Goal: Task Accomplishment & Management: Manage account settings

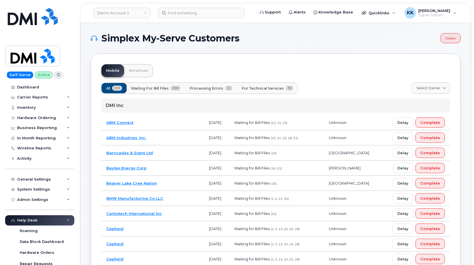
click at [208, 85] on span "Processing Errors" at bounding box center [207, 87] width 34 height 5
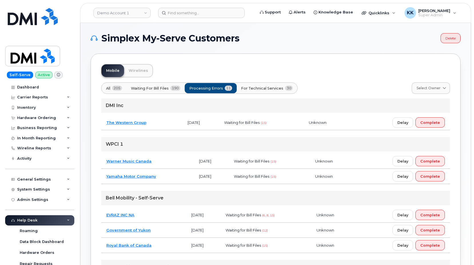
click at [169, 246] on td "Royal Bank of Canada" at bounding box center [143, 245] width 85 height 15
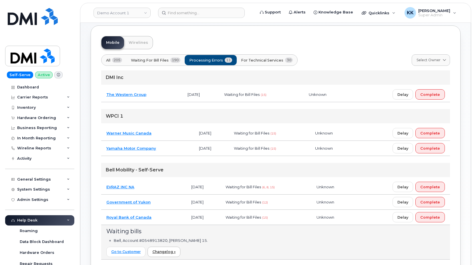
scroll to position [58, 0]
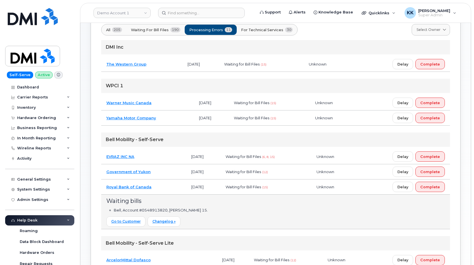
click at [170, 175] on td "Government of Yukon" at bounding box center [143, 171] width 85 height 15
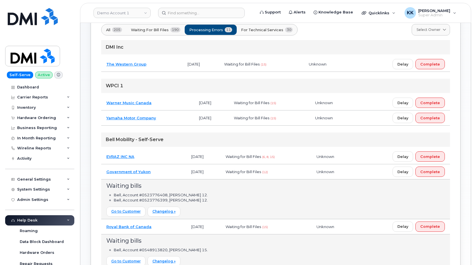
click at [170, 175] on td "Government of Yukon" at bounding box center [143, 171] width 85 height 15
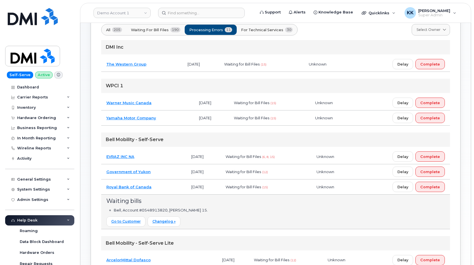
drag, startPoint x: 171, startPoint y: 184, endPoint x: 175, endPoint y: 184, distance: 3.7
click at [171, 185] on td "Royal Bank of Canada" at bounding box center [143, 186] width 85 height 15
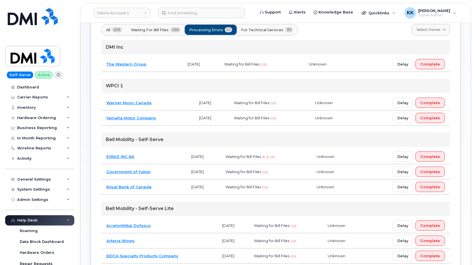
click at [177, 155] on td "EVRAZ INC NA" at bounding box center [143, 156] width 85 height 15
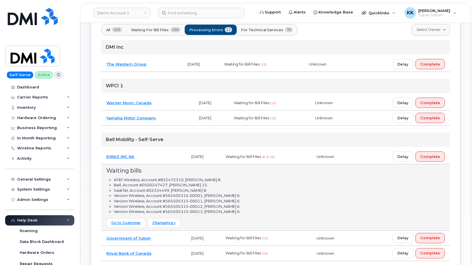
click at [177, 155] on td "EVRAZ INC NA" at bounding box center [143, 156] width 85 height 15
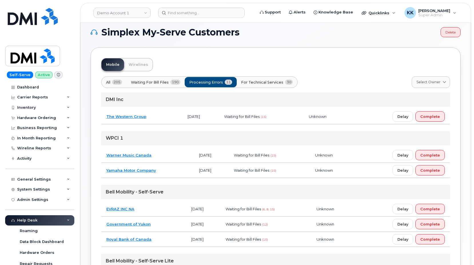
scroll to position [0, 0]
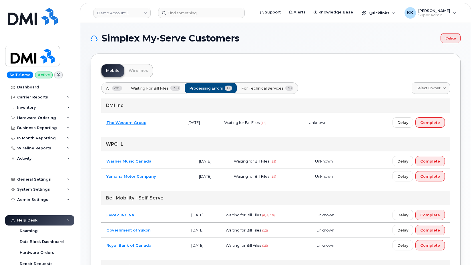
click at [277, 87] on span "For Technical Services" at bounding box center [262, 87] width 42 height 5
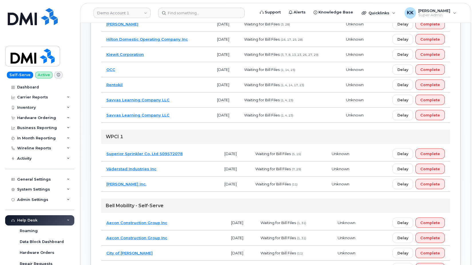
scroll to position [204, 0]
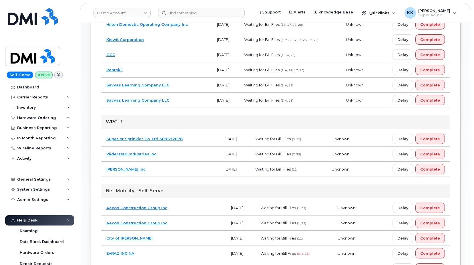
click at [182, 170] on td "[PERSON_NAME] Inc." at bounding box center [160, 168] width 118 height 15
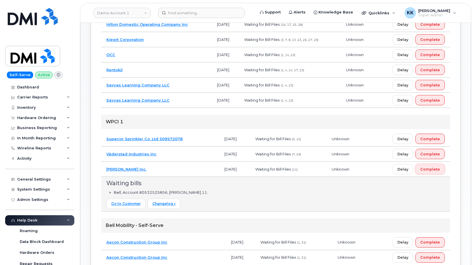
click at [427, 170] on span "Complete" at bounding box center [430, 168] width 20 height 5
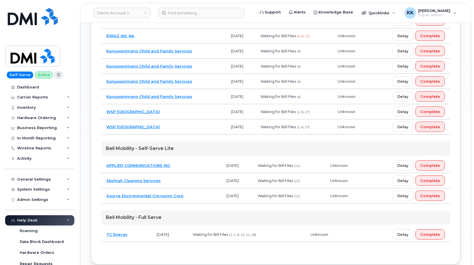
scroll to position [434, 0]
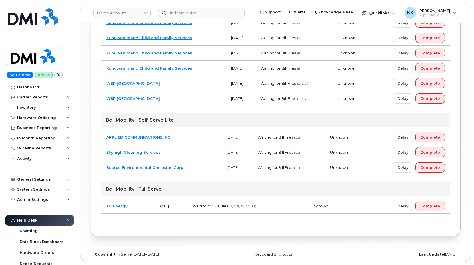
click at [201, 167] on td "Source Environmental Corrosion Corp" at bounding box center [161, 167] width 120 height 15
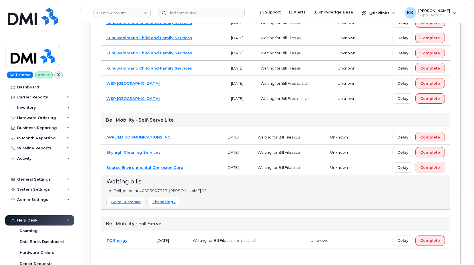
click at [440, 172] on button "Complete" at bounding box center [429, 167] width 29 height 10
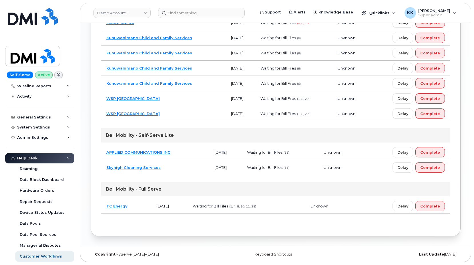
scroll to position [110, 0]
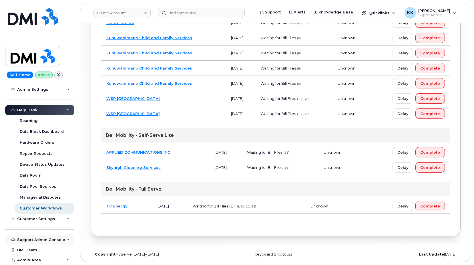
click at [39, 243] on div "Support Admin Console" at bounding box center [39, 239] width 69 height 10
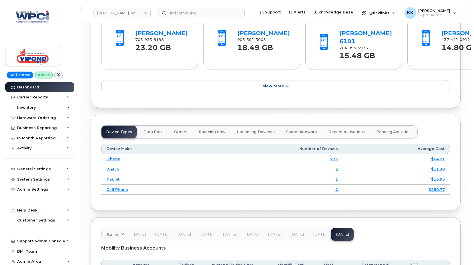
scroll to position [691, 0]
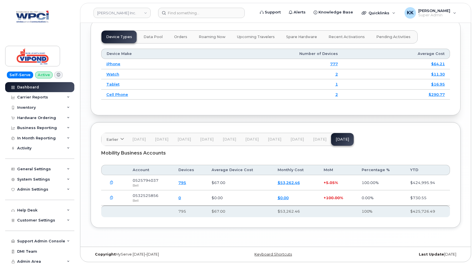
click at [114, 198] on button "button" at bounding box center [111, 197] width 10 height 10
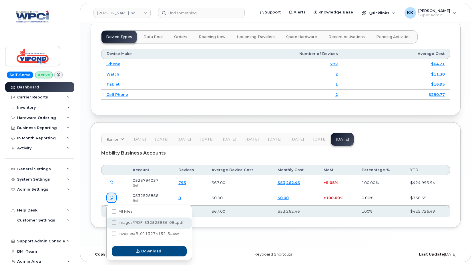
click at [110, 228] on div "images/PDF_532525856_08...pdf" at bounding box center [149, 233] width 85 height 11
checkbox input "true"
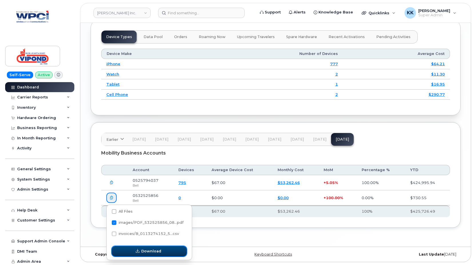
click at [131, 250] on button "Download" at bounding box center [149, 251] width 75 height 10
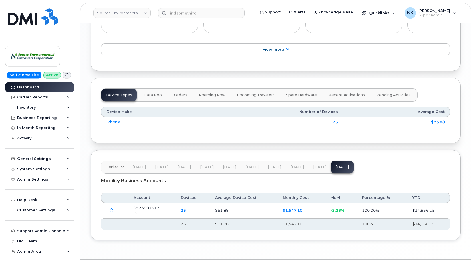
scroll to position [646, 0]
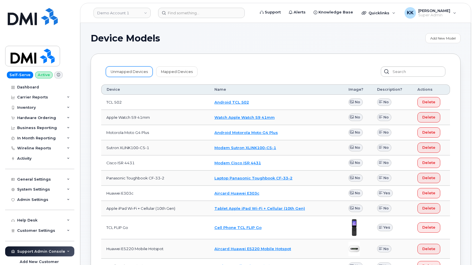
click at [123, 74] on link "Unmapped Devices" at bounding box center [129, 71] width 47 height 10
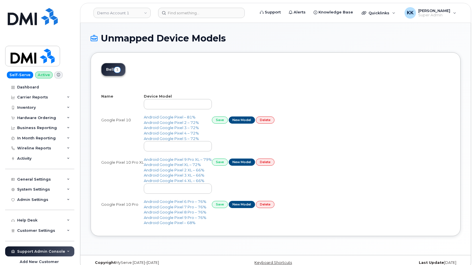
select select "25"
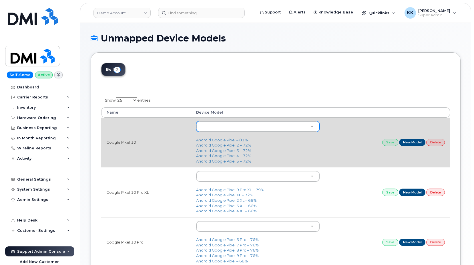
click at [257, 129] on body "Demo Account 1 Support Alerts Knowledge Base Quicklinks Suspend / Cancel Device…" at bounding box center [237, 166] width 474 height 332
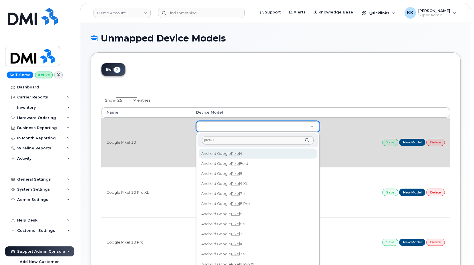
type input "pixel 10"
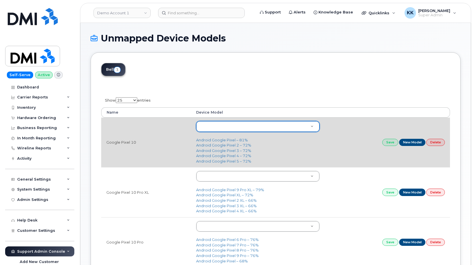
click at [413, 145] on body "Demo Account 1 Support Alerts Knowledge Base Quicklinks Suspend / Cancel Device…" at bounding box center [237, 166] width 474 height 332
click at [413, 144] on link "New Model" at bounding box center [412, 142] width 27 height 7
type input "Google Pixel 10"
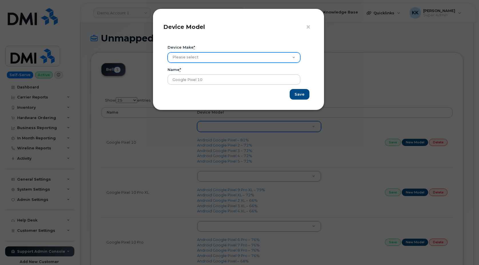
click at [167, 52] on select "Please select Aircard Android Blackberry Cell Phone GPS HUB iPhone Laptop Mike …" at bounding box center [233, 57] width 133 height 10
click option "Aircard" at bounding box center [0, 0] width 0 height 0
click at [167, 52] on select "Please select Aircard Android Blackberry Cell Phone GPS HUB iPhone Laptop [PERS…" at bounding box center [233, 57] width 133 height 10
select select "3"
click option "Android" at bounding box center [0, 0] width 0 height 0
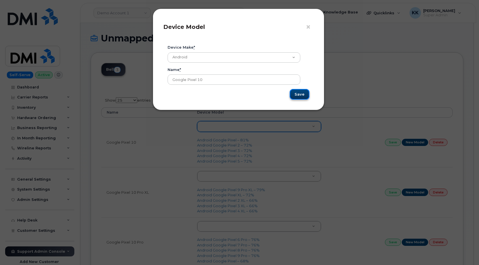
click at [304, 96] on input "Save" at bounding box center [300, 94] width 20 height 11
click at [310, 25] on span "×" at bounding box center [308, 27] width 5 height 11
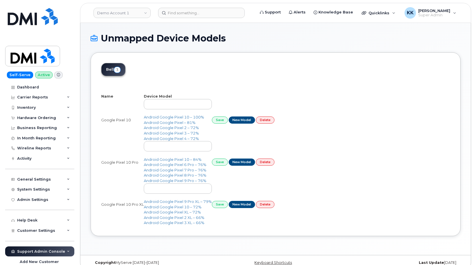
select select "25"
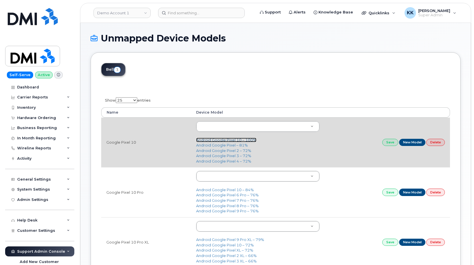
click at [221, 141] on link "Android Google Pixel 10 – 100%" at bounding box center [226, 139] width 60 height 5
type input "3430"
click at [388, 143] on link "Save" at bounding box center [390, 142] width 16 height 7
drag, startPoint x: 249, startPoint y: 139, endPoint x: 265, endPoint y: 145, distance: 17.4
click at [249, 139] on link "Android Google Pixel 10 – 100%" at bounding box center [226, 139] width 60 height 5
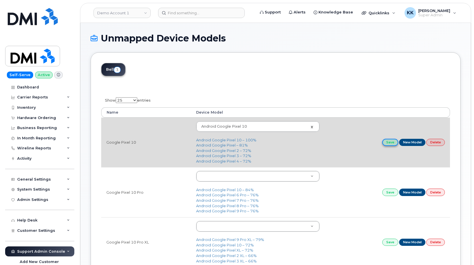
click at [386, 140] on link "Save" at bounding box center [390, 142] width 16 height 7
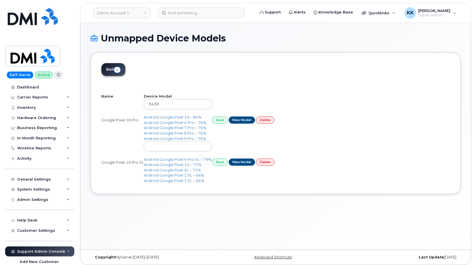
select select "25"
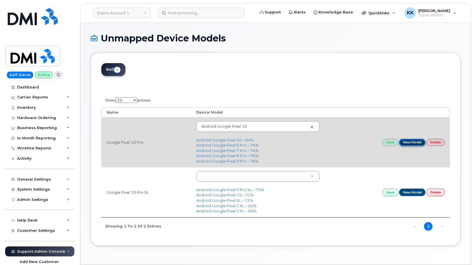
click at [413, 144] on link "New Model" at bounding box center [412, 142] width 27 height 7
type input "Google Pixel 10 Pro"
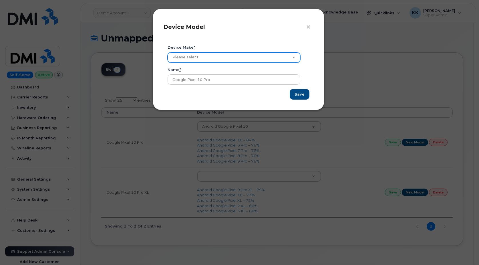
click at [167, 52] on select "Please select Aircard Android Blackberry Cell Phone GPS HUB iPhone Laptop [PERS…" at bounding box center [233, 57] width 133 height 10
select select "3"
click option "Android" at bounding box center [0, 0] width 0 height 0
click at [308, 96] on input "Save" at bounding box center [300, 94] width 20 height 11
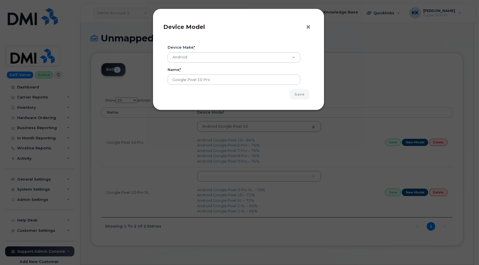
click at [310, 28] on span "×" at bounding box center [308, 27] width 5 height 11
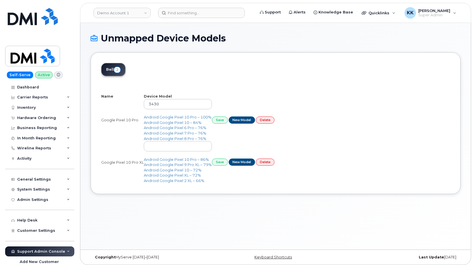
select select "25"
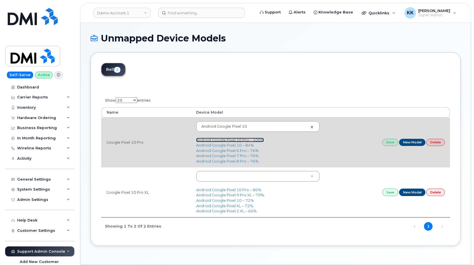
click at [258, 140] on link "Android Google Pixel 10 Pro – 100%" at bounding box center [230, 139] width 68 height 5
type input "3431"
click at [385, 142] on link "Save" at bounding box center [390, 142] width 16 height 7
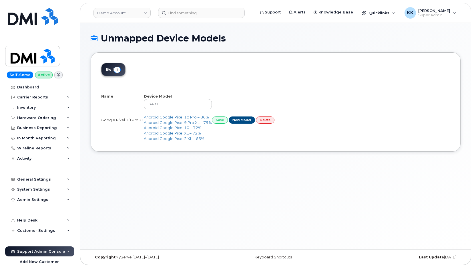
select select "25"
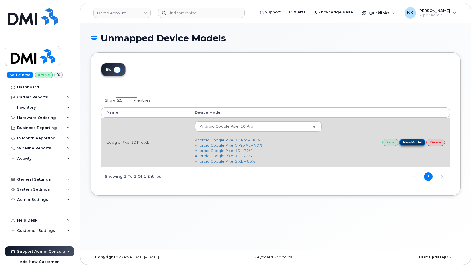
click at [412, 143] on link "New Model" at bounding box center [412, 142] width 27 height 7
type input "Google Pixel 10 Pro XL"
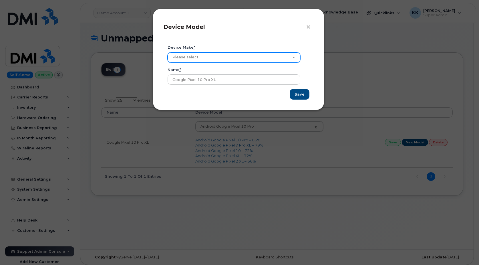
click at [167, 52] on select "Please select Aircard Android Blackberry Cell Phone GPS HUB iPhone Laptop Mike …" at bounding box center [233, 57] width 133 height 10
select select "3"
click option "Android" at bounding box center [0, 0] width 0 height 0
click at [301, 96] on input "Save" at bounding box center [300, 94] width 20 height 11
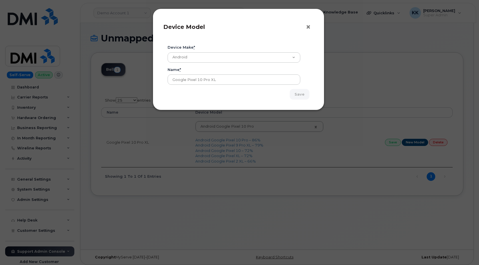
click at [308, 28] on span "×" at bounding box center [308, 27] width 5 height 11
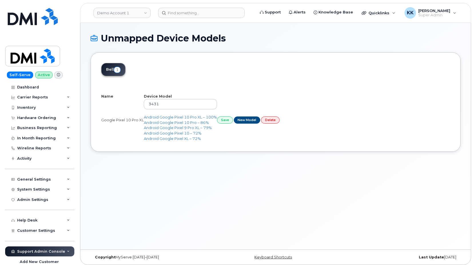
select select "25"
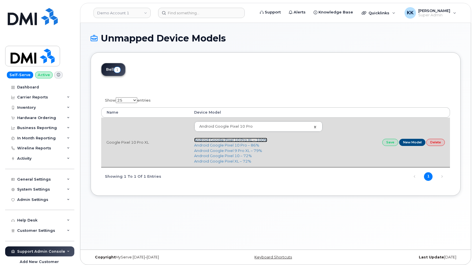
click at [241, 139] on link "Android Google Pixel 10 Pro XL – 100%" at bounding box center [230, 139] width 73 height 5
type input "3432"
click at [392, 143] on link "Save" at bounding box center [390, 142] width 16 height 7
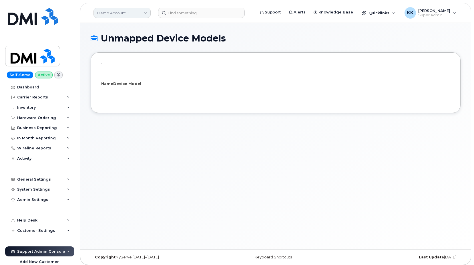
click at [135, 13] on link "Demo Account 1" at bounding box center [121, 13] width 57 height 10
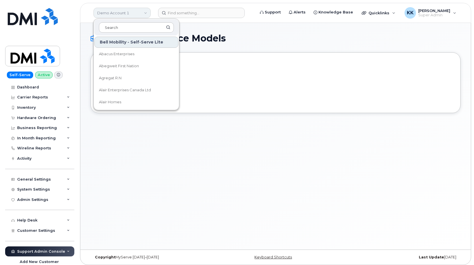
type input "a"
select select "25"
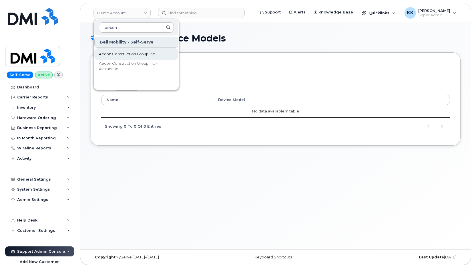
type input "aecon"
click at [136, 54] on span "Aecon Construction Group Inc" at bounding box center [127, 54] width 56 height 6
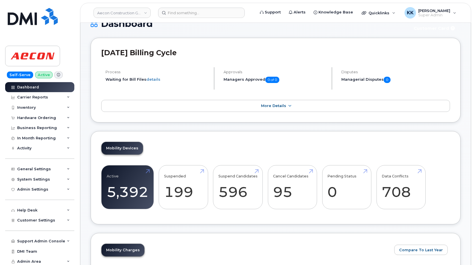
scroll to position [29, 0]
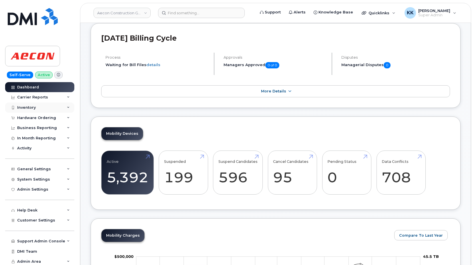
click at [31, 109] on div "Inventory" at bounding box center [26, 107] width 19 height 5
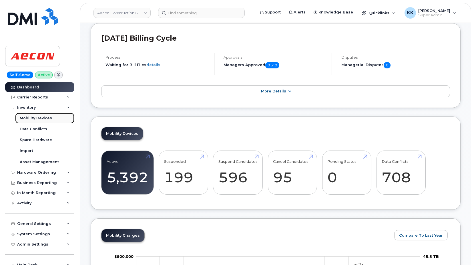
click at [35, 117] on div "Mobility Devices" at bounding box center [36, 117] width 32 height 5
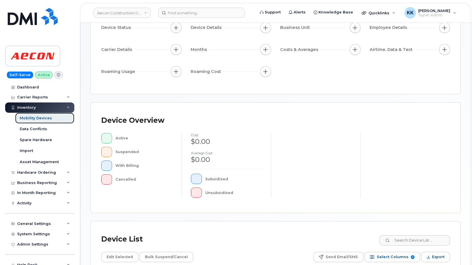
scroll to position [87, 0]
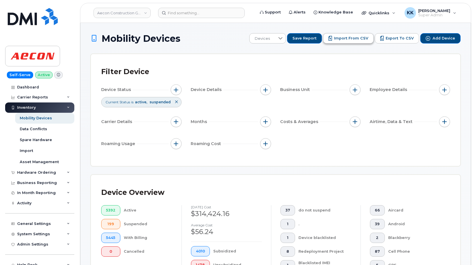
click at [346, 42] on button "Import from CSV" at bounding box center [348, 38] width 51 height 10
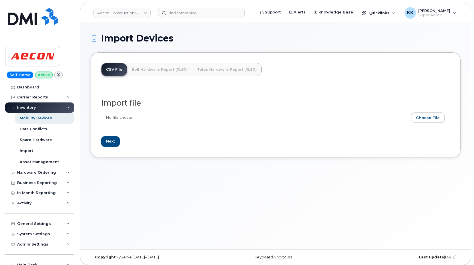
click at [426, 117] on input "file" at bounding box center [273, 118] width 344 height 13
click at [202, 72] on link "Telus Hardware Report (XLSX)" at bounding box center [226, 69] width 69 height 13
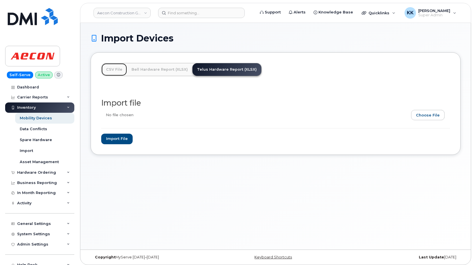
click at [116, 69] on link "CSV File" at bounding box center [113, 69] width 25 height 13
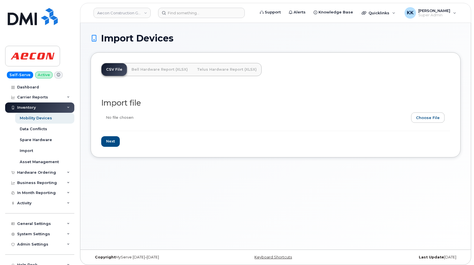
click at [436, 120] on input "file" at bounding box center [273, 118] width 344 height 13
type input "C:\fakepath\Aecon Telus Inventory August 2025.csv"
click at [114, 139] on input "Next" at bounding box center [110, 141] width 19 height 11
type input "Loading..."
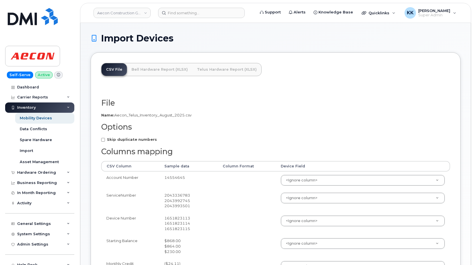
click at [136, 140] on strong "Skip duplicate numbers" at bounding box center [132, 139] width 50 height 5
click at [105, 140] on input "Skip duplicate numbers" at bounding box center [103, 140] width 4 height 4
checkbox input "true"
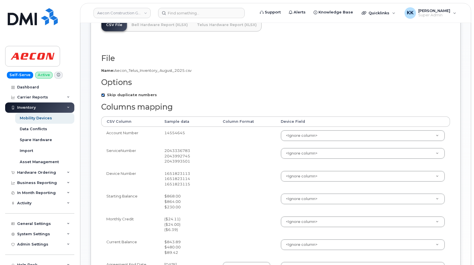
scroll to position [58, 0]
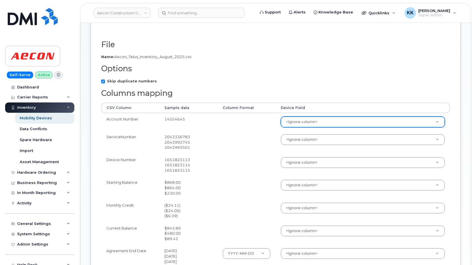
click at [302, 119] on body "Aecon Construction Group Inc Support Alerts Knowledge Base Quicklinks Suspend /…" at bounding box center [237, 148] width 474 height 412
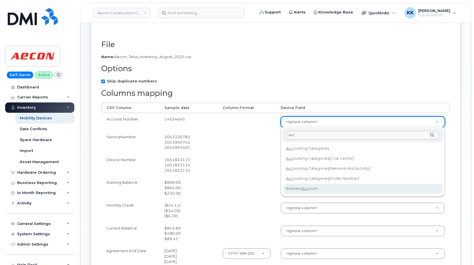
type input "acc"
select select "business_account_id"
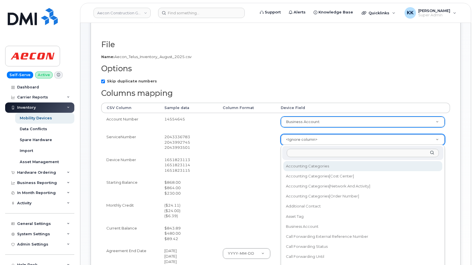
click at [294, 143] on body "Aecon Construction Group Inc Support Alerts Knowledge Base Quicklinks Suspend /…" at bounding box center [237, 148] width 474 height 412
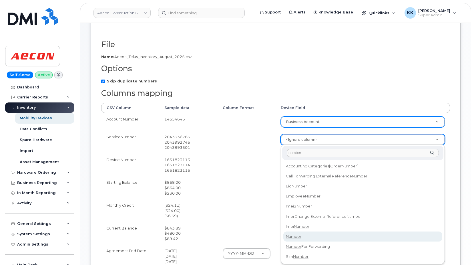
type input "number"
select select "number"
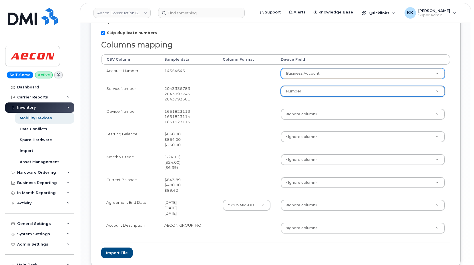
scroll to position [117, 0]
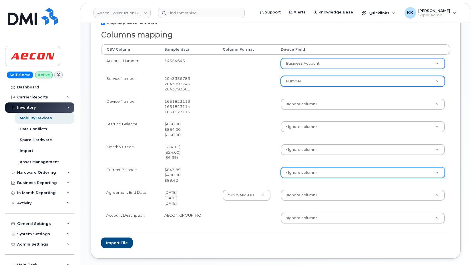
click at [309, 174] on body "Aecon Construction Group Inc Support Alerts Knowledge Base Quicklinks Suspend /…" at bounding box center [237, 89] width 474 height 412
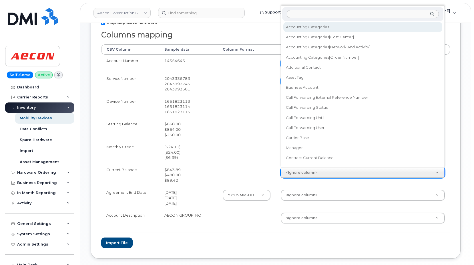
scroll to position [5, 0]
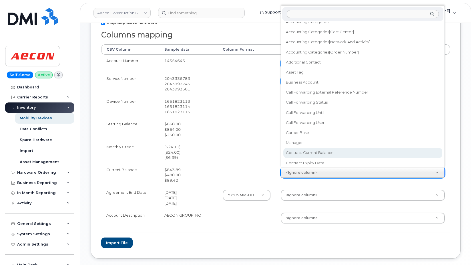
select select "contract_current_balance"
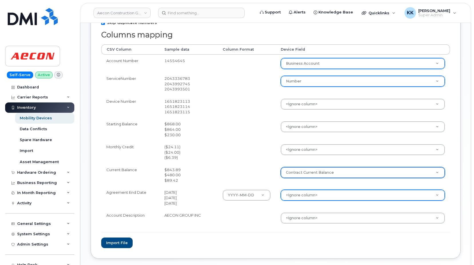
click at [298, 196] on body "Aecon Construction Group Inc Support Alerts Knowledge Base Quicklinks Suspend /…" at bounding box center [237, 89] width 474 height 412
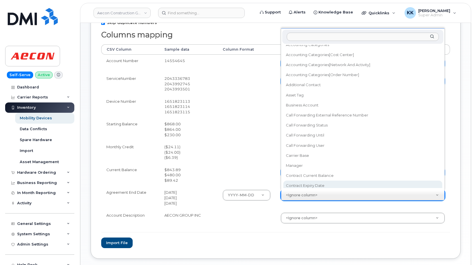
scroll to position [33, 0]
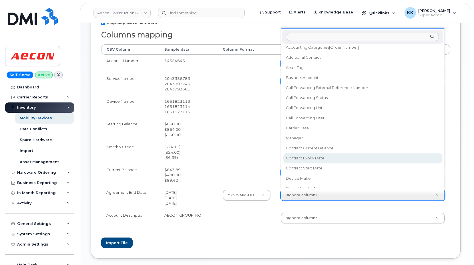
select select "contract_expiry_date"
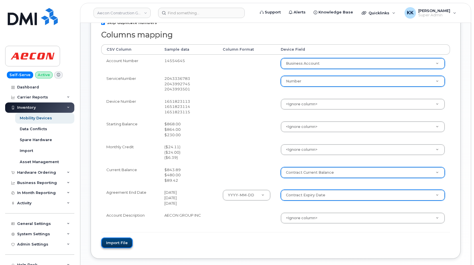
click at [124, 244] on button "Import file" at bounding box center [116, 242] width 31 height 11
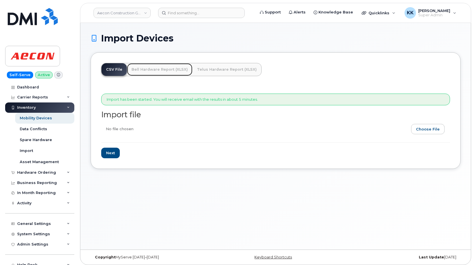
click at [159, 69] on link "Bell Hardware Report (XLSX)" at bounding box center [159, 69] width 65 height 13
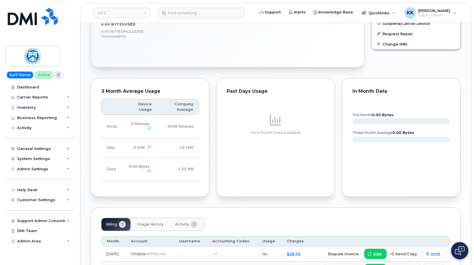
scroll to position [304, 0]
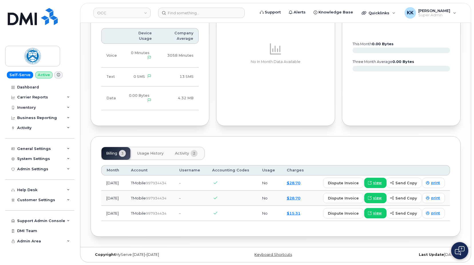
click at [188, 153] on span "Activity" at bounding box center [182, 153] width 14 height 5
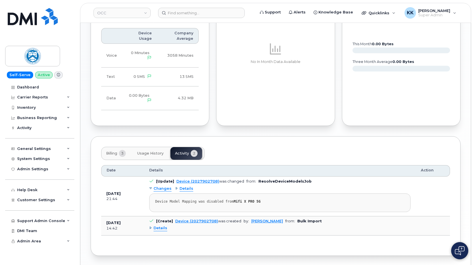
click at [149, 228] on div "Details" at bounding box center [158, 227] width 18 height 5
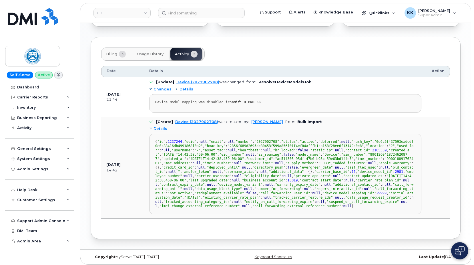
scroll to position [408, 0]
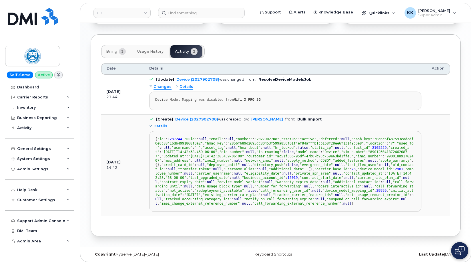
click at [152, 84] on div "Changes" at bounding box center [160, 86] width 22 height 5
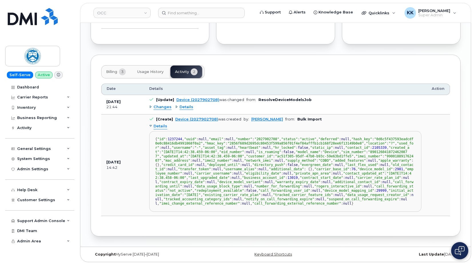
click at [151, 123] on div "Details" at bounding box center [158, 125] width 18 height 5
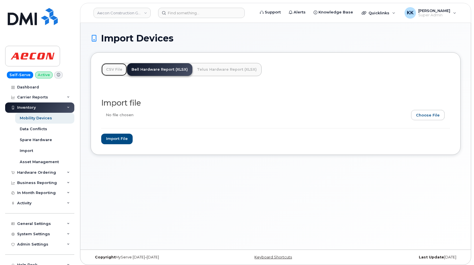
click at [115, 70] on link "CSV File" at bounding box center [113, 69] width 25 height 13
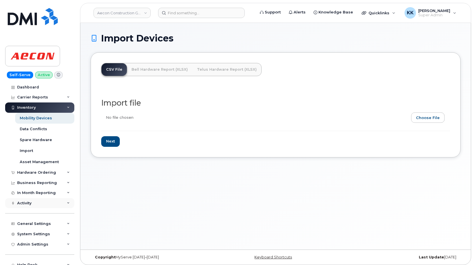
click at [31, 203] on div "Activity" at bounding box center [24, 203] width 14 height 5
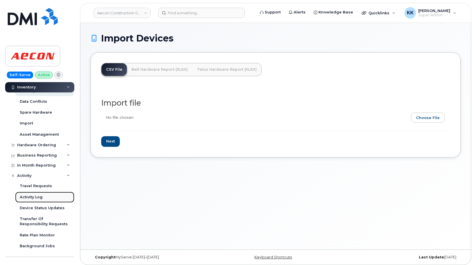
click at [36, 196] on div "Activity Log" at bounding box center [31, 196] width 23 height 5
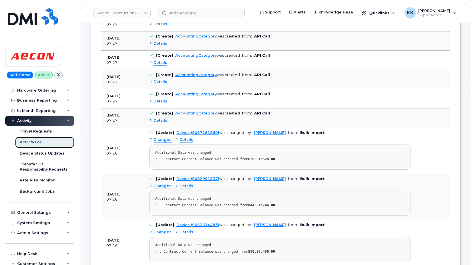
scroll to position [204, 0]
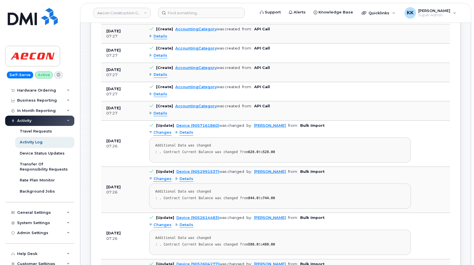
click at [151, 133] on div "Changes" at bounding box center [160, 132] width 22 height 5
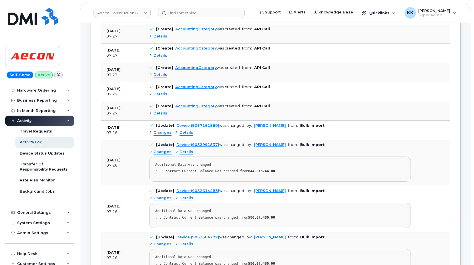
click at [150, 154] on div "Changes" at bounding box center [160, 151] width 22 height 5
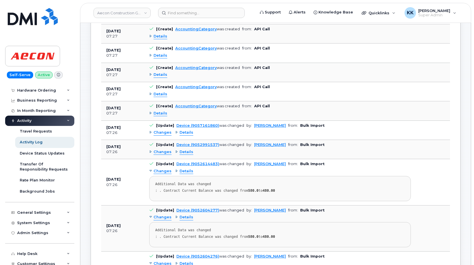
click at [151, 171] on div "Changes" at bounding box center [160, 170] width 22 height 5
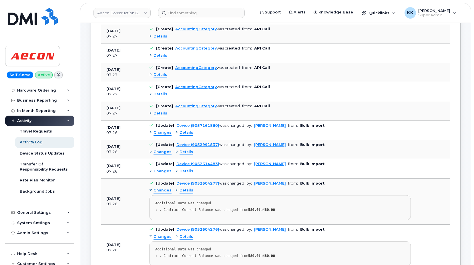
click at [150, 191] on div "Changes" at bounding box center [160, 190] width 22 height 5
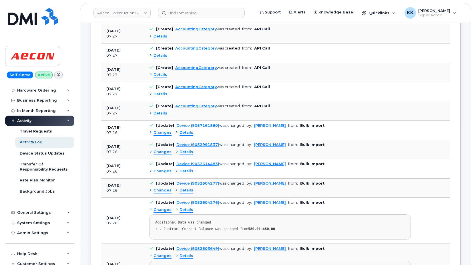
click at [150, 210] on div "Changes" at bounding box center [160, 209] width 22 height 5
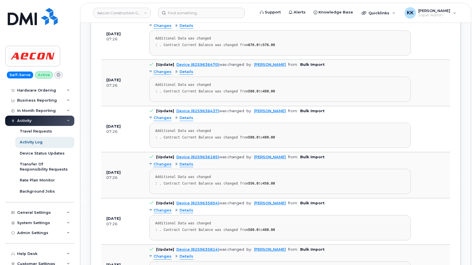
scroll to position [2041, 0]
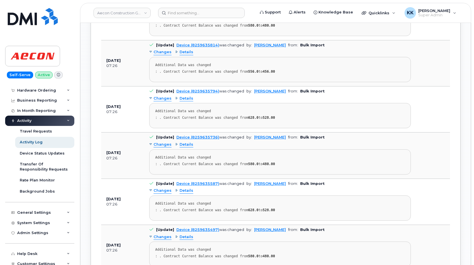
click at [34, 119] on div "Activity" at bounding box center [39, 120] width 69 height 10
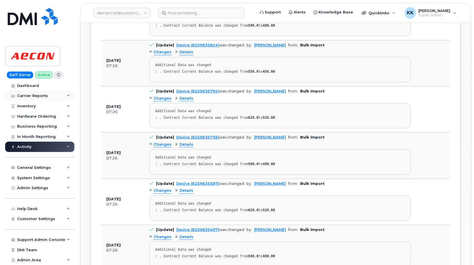
click at [31, 95] on div "Carrier Reports" at bounding box center [32, 95] width 31 height 5
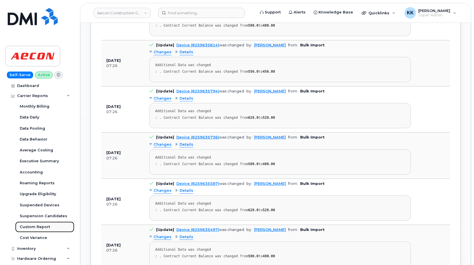
click at [32, 227] on div "Custom Report" at bounding box center [35, 226] width 30 height 5
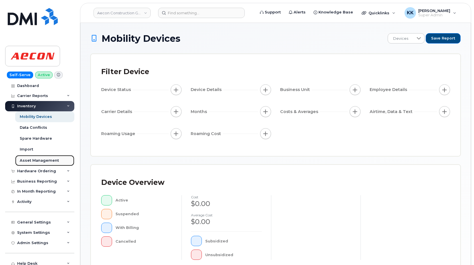
click at [29, 160] on div "Asset Management" at bounding box center [39, 160] width 39 height 5
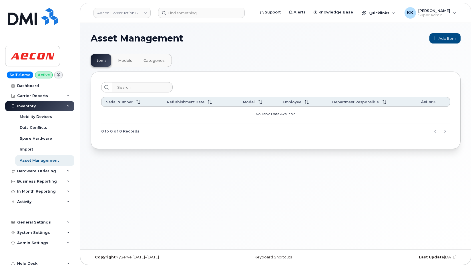
click at [128, 61] on span "Models" at bounding box center [125, 60] width 14 height 5
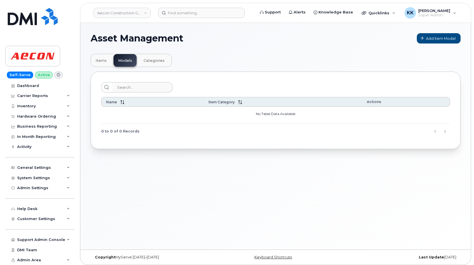
click at [155, 61] on span "Categories" at bounding box center [153, 60] width 21 height 5
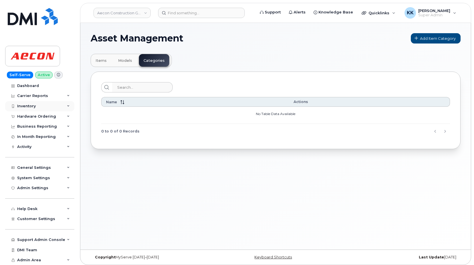
click at [38, 104] on div "Inventory" at bounding box center [39, 106] width 69 height 10
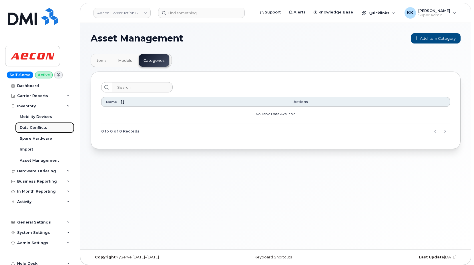
click at [31, 128] on div "Data Conflicts" at bounding box center [33, 127] width 27 height 5
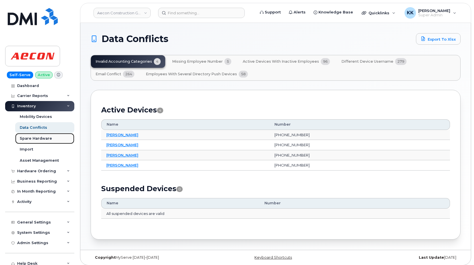
click at [47, 136] on div "Spare Hardware" at bounding box center [36, 138] width 32 height 5
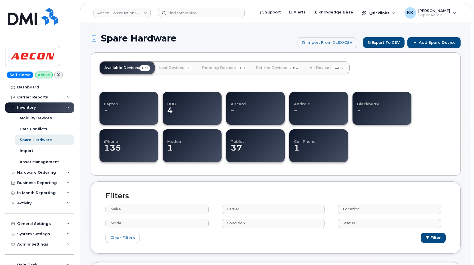
select select
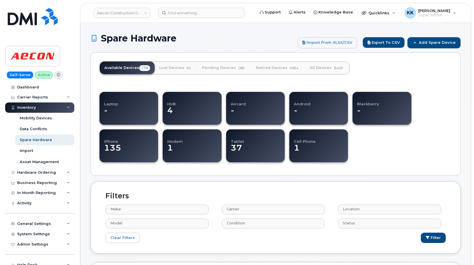
select select
click at [35, 158] on link "Asset Management" at bounding box center [44, 161] width 59 height 11
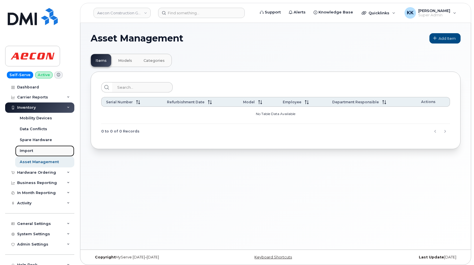
click at [32, 148] on div "Import" at bounding box center [26, 150] width 13 height 5
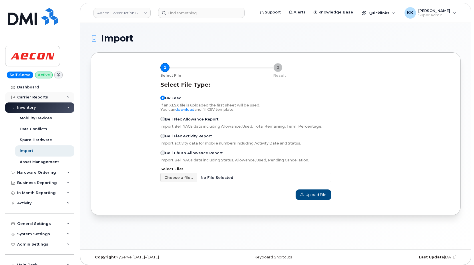
click at [41, 98] on div "Carrier Reports" at bounding box center [32, 97] width 31 height 5
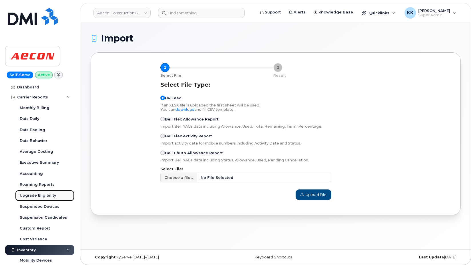
click at [37, 192] on link "Upgrade Eligibility" at bounding box center [44, 195] width 59 height 11
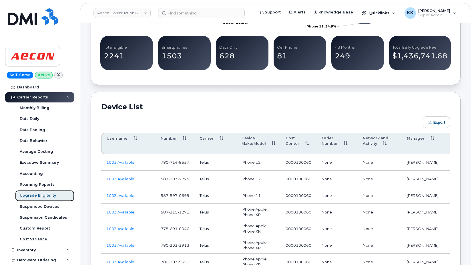
scroll to position [204, 0]
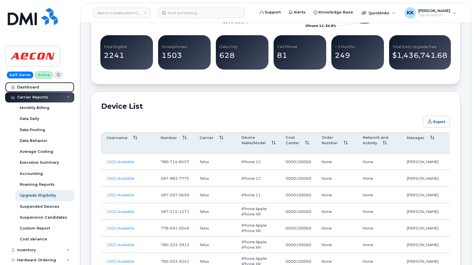
click at [36, 87] on div "Dashboard" at bounding box center [28, 87] width 22 height 5
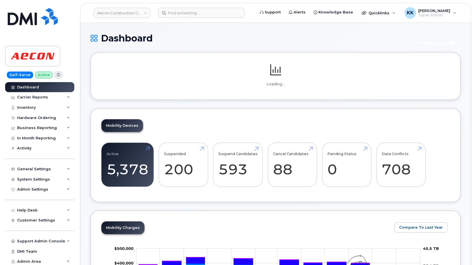
scroll to position [1, 0]
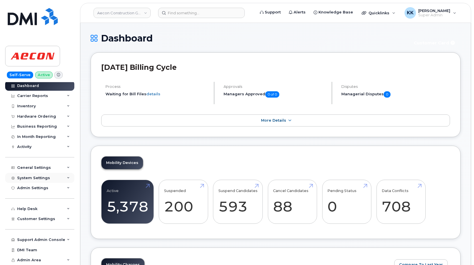
click at [65, 174] on div "System Settings" at bounding box center [39, 178] width 69 height 10
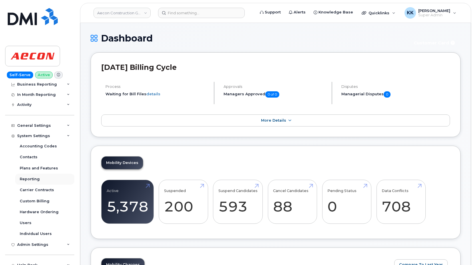
scroll to position [56, 0]
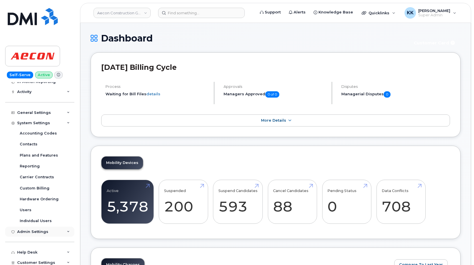
click at [56, 230] on div "Admin Settings" at bounding box center [39, 231] width 69 height 10
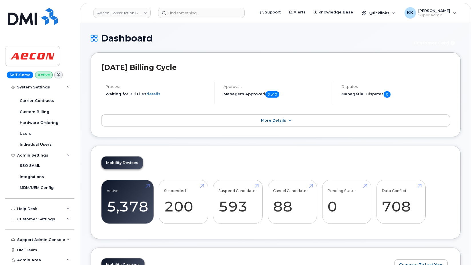
scroll to position [50, 0]
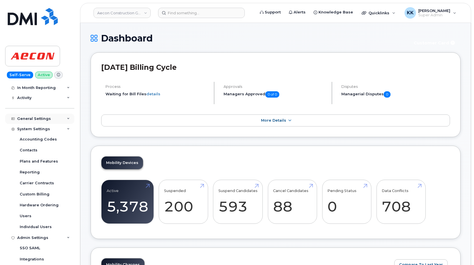
click at [53, 120] on div "General Settings" at bounding box center [39, 118] width 69 height 10
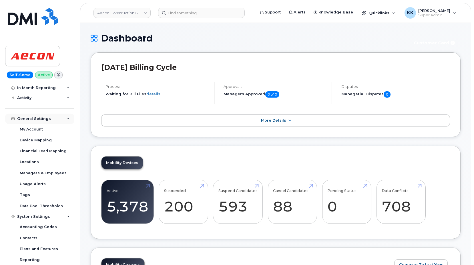
click at [53, 120] on div "General Settings" at bounding box center [39, 118] width 69 height 10
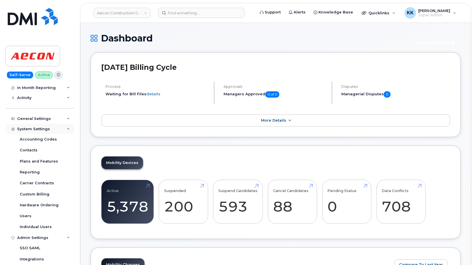
click at [51, 125] on div "System Settings" at bounding box center [39, 129] width 69 height 10
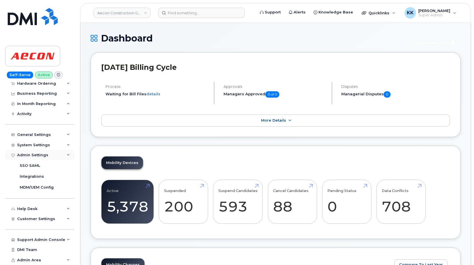
click at [51, 155] on div "Admin Settings" at bounding box center [39, 155] width 69 height 10
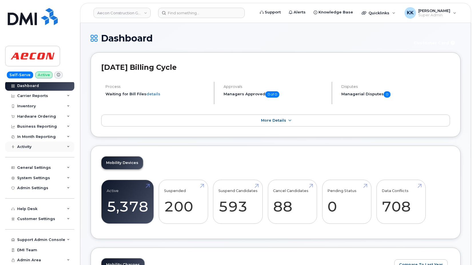
click at [49, 147] on div "Activity" at bounding box center [39, 146] width 69 height 10
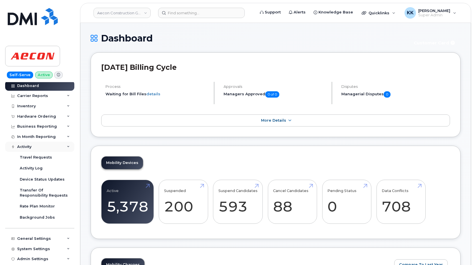
click at [49, 147] on div "Activity" at bounding box center [39, 146] width 69 height 10
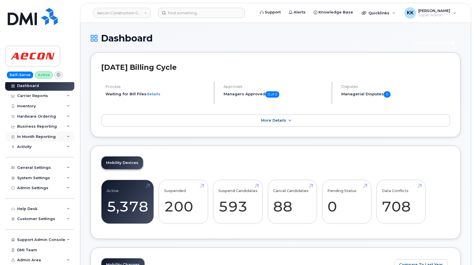
click at [51, 136] on div "In Month Reporting" at bounding box center [36, 136] width 39 height 5
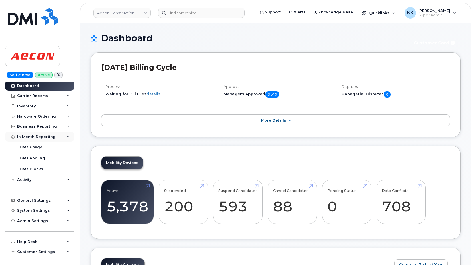
click at [51, 136] on div "In Month Reporting" at bounding box center [36, 136] width 39 height 5
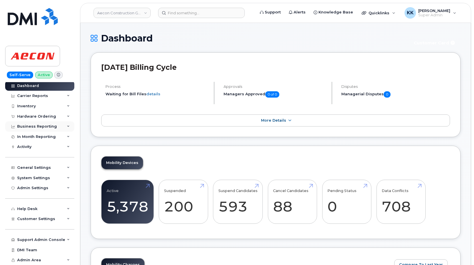
click at [51, 126] on div "Business Reporting" at bounding box center [37, 126] width 40 height 5
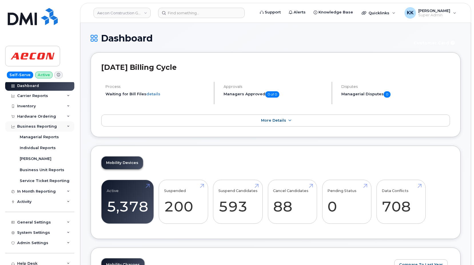
click at [51, 126] on div "Business Reporting" at bounding box center [37, 126] width 40 height 5
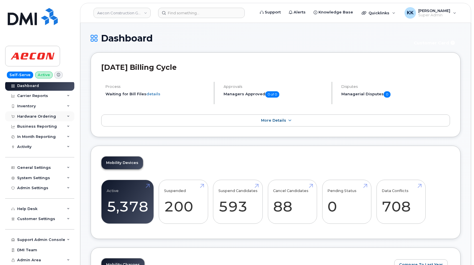
click at [51, 114] on div "Hardware Ordering" at bounding box center [36, 116] width 39 height 5
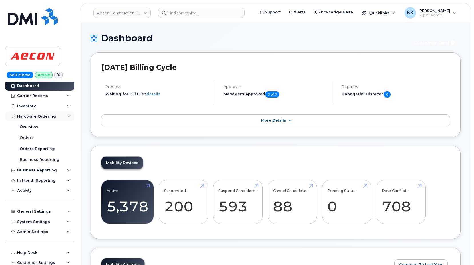
click at [51, 114] on div "Hardware Ordering" at bounding box center [39, 116] width 69 height 10
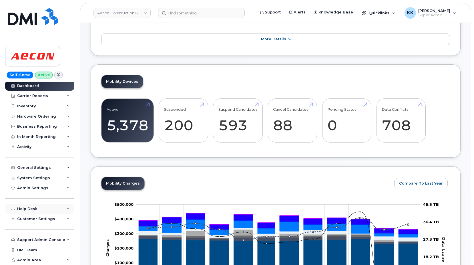
scroll to position [87, 0]
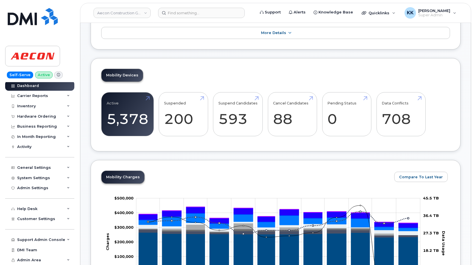
click at [51, 224] on div "Support Admin Console Add New Customer Customer Prospects Emails Sms Messages D…" at bounding box center [40, 234] width 71 height 21
click at [51, 221] on div "Customer Settings" at bounding box center [39, 219] width 69 height 10
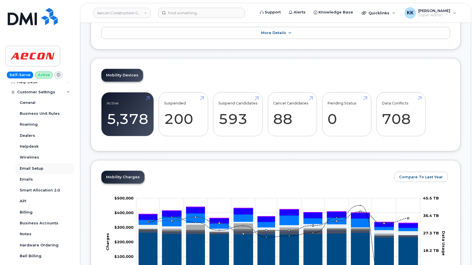
scroll to position [139, 0]
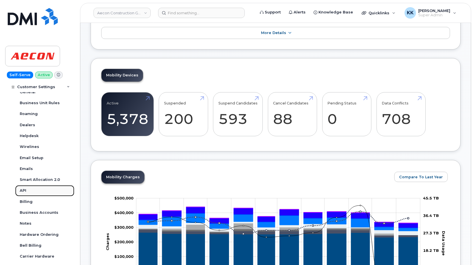
click at [26, 188] on link "API" at bounding box center [44, 190] width 59 height 11
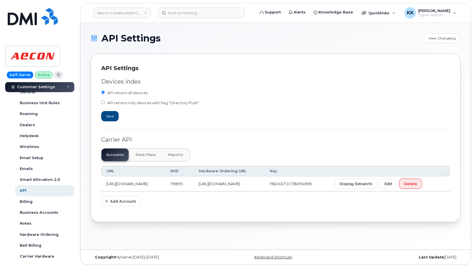
click at [176, 158] on button "Reports" at bounding box center [175, 154] width 25 height 13
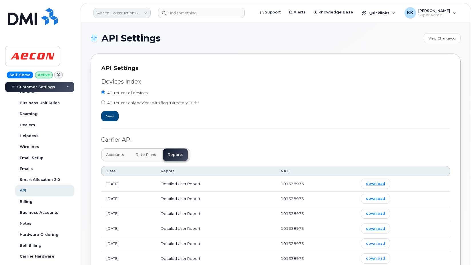
click at [107, 15] on link "Aecon Construction Group Inc" at bounding box center [121, 13] width 57 height 10
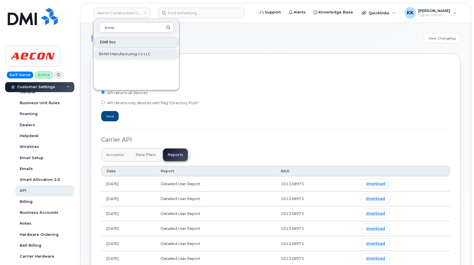
type input "bmw"
click at [126, 56] on span "BMW Manufacturing Co LLC" at bounding box center [125, 54] width 52 height 6
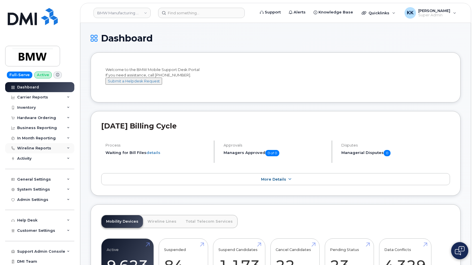
click at [41, 147] on div "Wireline Reports" at bounding box center [34, 148] width 34 height 5
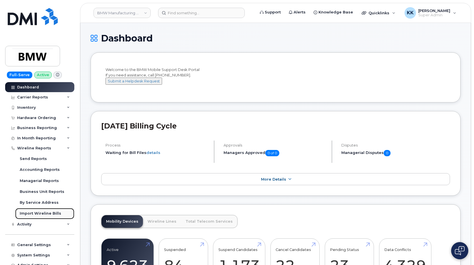
click at [41, 208] on link "Import Wireline Bills" at bounding box center [44, 213] width 59 height 11
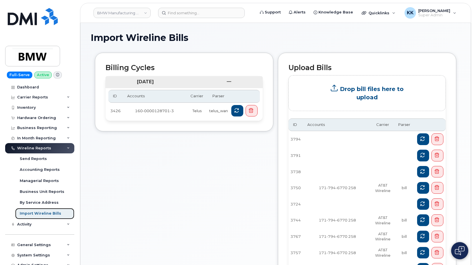
click at [39, 211] on div "Import Wireline Bills" at bounding box center [40, 213] width 41 height 5
click at [45, 167] on link "Accounting Reports" at bounding box center [44, 169] width 59 height 11
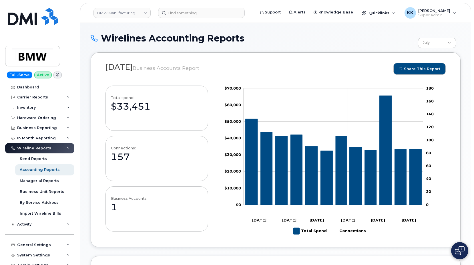
scroll to position [77, 0]
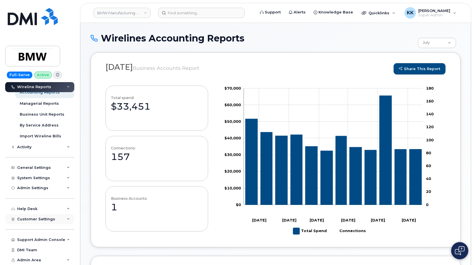
click at [35, 220] on span "Customer Settings" at bounding box center [36, 219] width 38 height 4
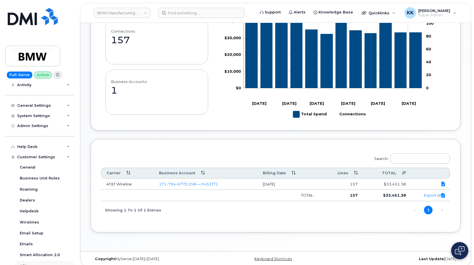
scroll to position [187, 0]
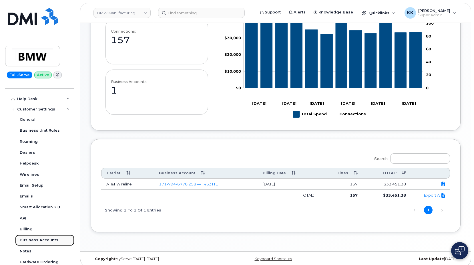
click at [34, 240] on div "Business Accounts" at bounding box center [39, 239] width 39 height 5
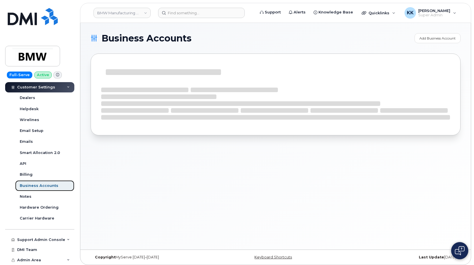
scroll to position [121, 0]
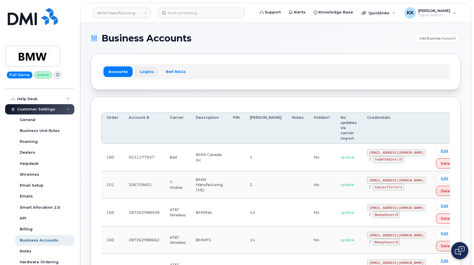
click at [149, 69] on link "Logins" at bounding box center [147, 71] width 24 height 10
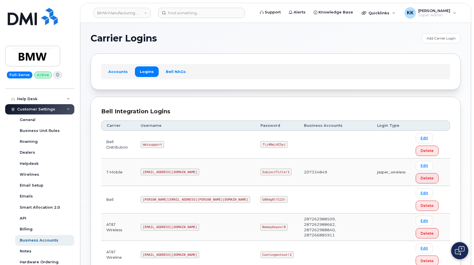
click at [164, 138] on td "dmisupport" at bounding box center [195, 144] width 120 height 27
click at [164, 138] on tbody "Bell Distribution dmisupport 7\j4Rm|4ISy( Edit Delete T-Mobile msem@dminc.com S…" at bounding box center [275, 241] width 349 height 220
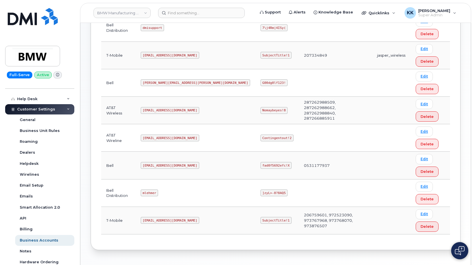
click at [164, 138] on code "wgeary@dminc.com" at bounding box center [170, 137] width 59 height 7
click at [260, 135] on code "Contingentout!2" at bounding box center [276, 137] width 33 height 7
click at [260, 138] on code "Contingentout!2" at bounding box center [276, 137] width 33 height 7
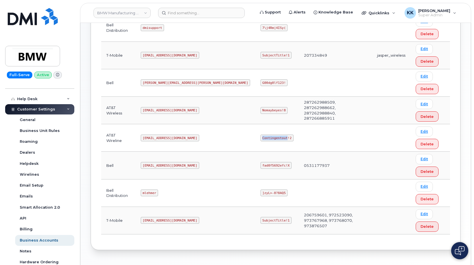
click at [260, 138] on code "Contingentout!2" at bounding box center [276, 137] width 33 height 7
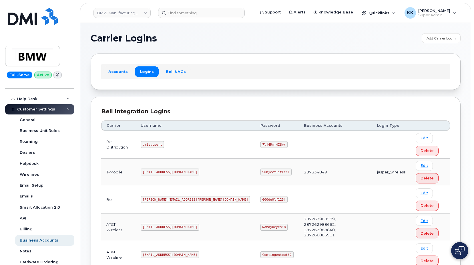
scroll to position [0, 0]
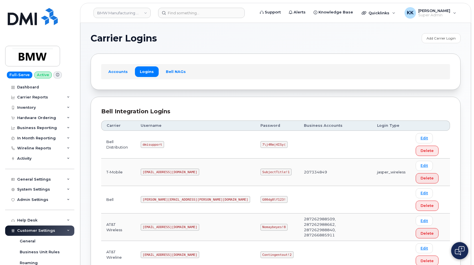
click at [31, 149] on div "Dashboard Carrier Reports Monthly Billing Data Daily Data Pooling Data Behavior…" at bounding box center [40, 173] width 71 height 183
click at [62, 147] on div "Wireline Reports" at bounding box center [39, 148] width 69 height 10
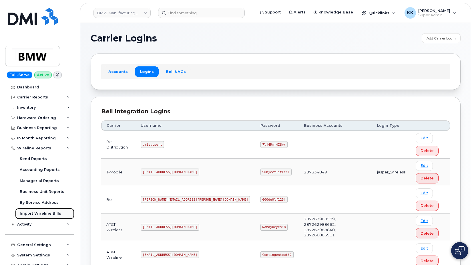
click at [37, 214] on div "Import Wireline Bills" at bounding box center [40, 213] width 41 height 5
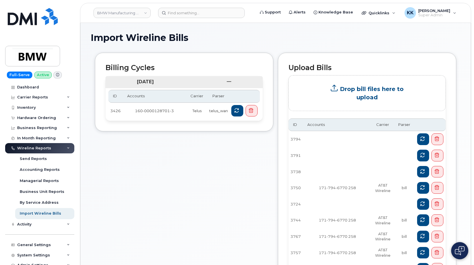
click at [32, 150] on div "Wireline Reports" at bounding box center [34, 148] width 34 height 5
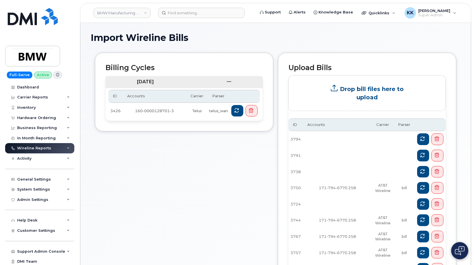
click at [32, 149] on div "Wireline Reports" at bounding box center [34, 148] width 34 height 5
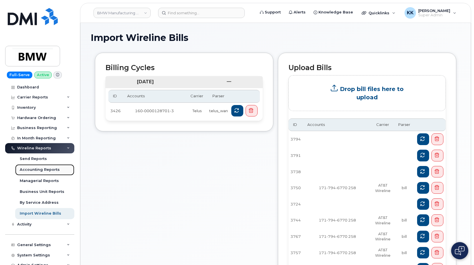
click at [37, 171] on div "Accounting Reports" at bounding box center [40, 169] width 40 height 5
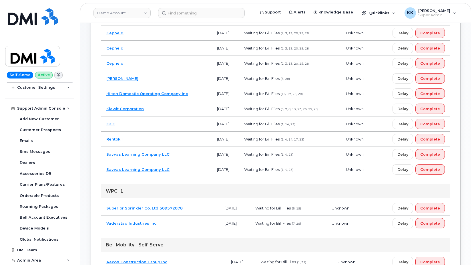
scroll to position [128, 0]
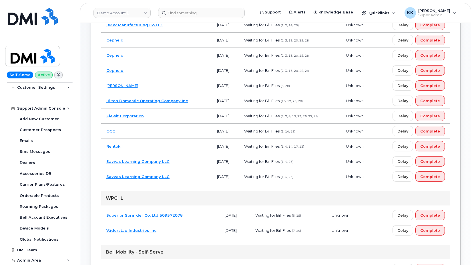
click at [156, 134] on td "OCC" at bounding box center [156, 130] width 111 height 15
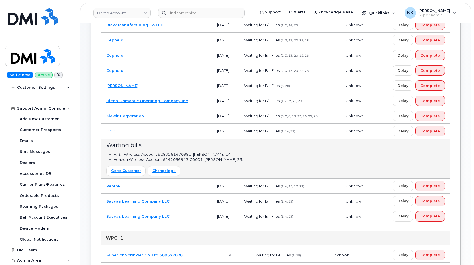
click at [180, 128] on td "OCC" at bounding box center [156, 130] width 111 height 15
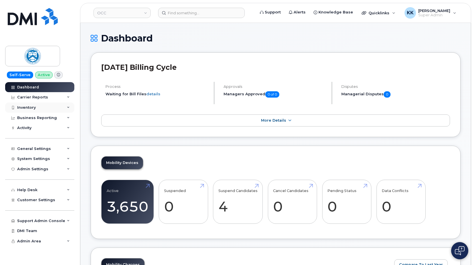
click at [28, 109] on div "Inventory" at bounding box center [26, 107] width 19 height 5
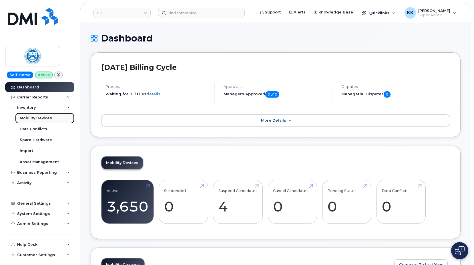
click at [34, 120] on div "Mobility Devices" at bounding box center [36, 117] width 32 height 5
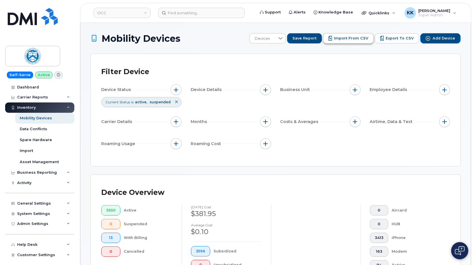
click at [341, 40] on span "Import from CSV" at bounding box center [351, 38] width 34 height 5
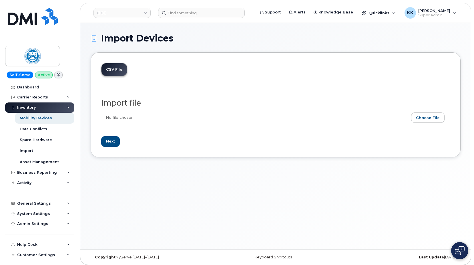
click at [430, 122] on input "file" at bounding box center [273, 118] width 344 height 13
type input "C:\fakepath\OCC T-Mobile Inventory [DATE].csv"
click at [111, 142] on input "Next" at bounding box center [110, 141] width 19 height 11
type input "Loading..."
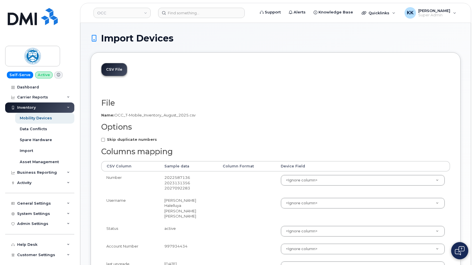
click at [111, 142] on label "Skip duplicate numbers" at bounding box center [129, 139] width 56 height 5
click at [105, 141] on input "Skip duplicate numbers" at bounding box center [103, 140] width 4 height 4
checkbox input "true"
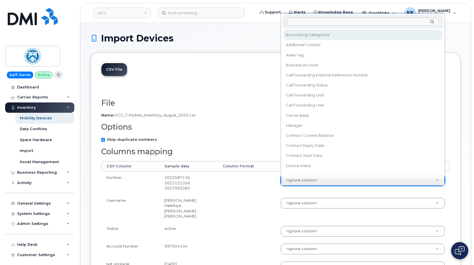
click at [309, 182] on body "OCC Support Alerts Knowledge Base Quicklinks Suspend / Cancel Device Change SIM…" at bounding box center [237, 181] width 474 height 362
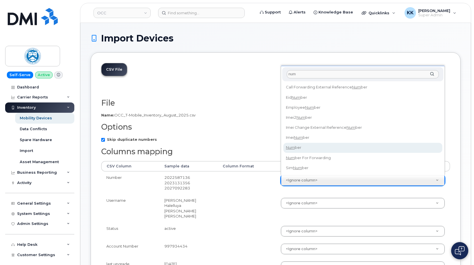
type input "num"
select select "number"
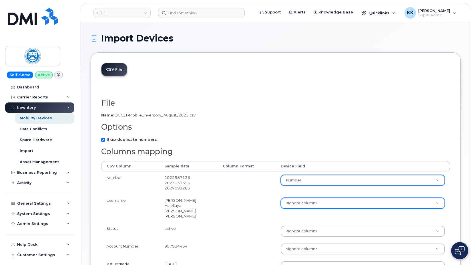
click at [301, 207] on body "OCC Support Alerts Knowledge Base Quicklinks Suspend / Cancel Device Change SIM…" at bounding box center [237, 181] width 474 height 362
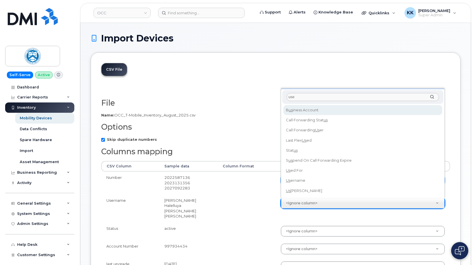
type input "user"
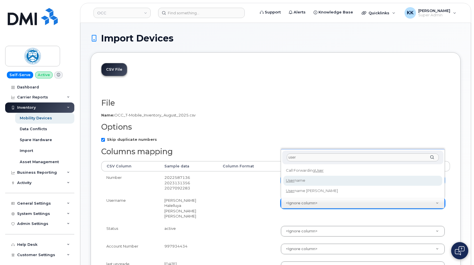
select select "username"
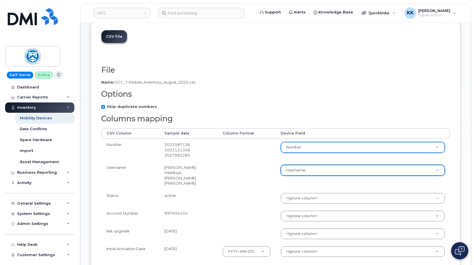
scroll to position [58, 0]
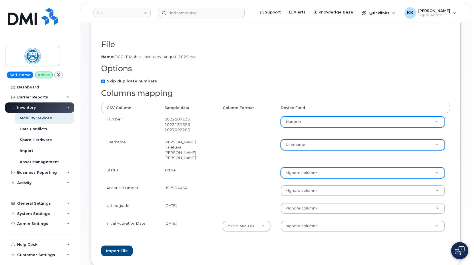
click at [293, 166] on body "OCC Support Alerts Knowledge Base Quicklinks Suspend / Cancel Device Change SIM…" at bounding box center [237, 123] width 474 height 362
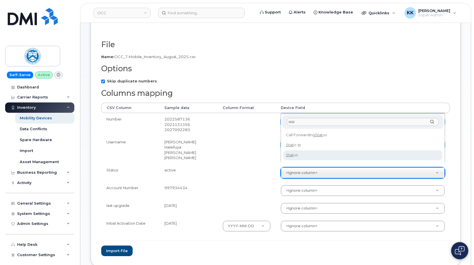
type input "stat"
select select "status"
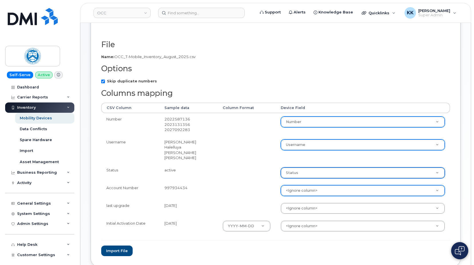
click at [291, 188] on body "OCC Support Alerts Knowledge Base Quicklinks Suspend / Cancel Device Change SIM…" at bounding box center [237, 123] width 474 height 362
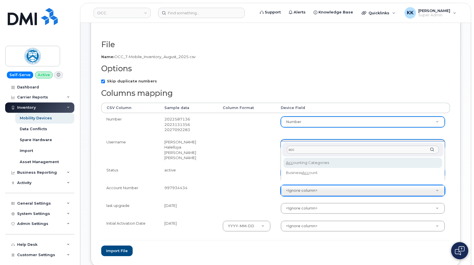
type input "acc"
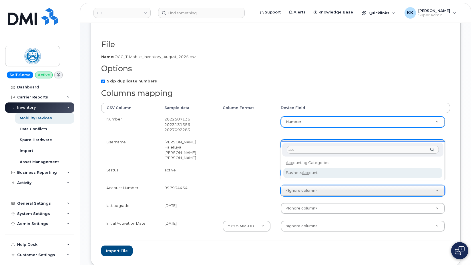
select select "business_account_id"
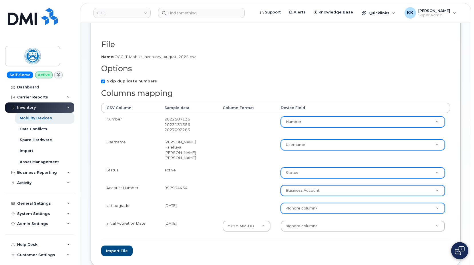
click at [296, 205] on body "OCC Support Alerts Knowledge Base Quicklinks Suspend / Cancel Device Change SIM…" at bounding box center [237, 123] width 474 height 362
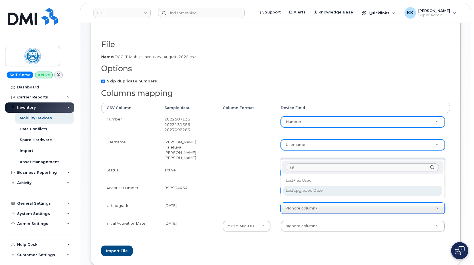
type input "last"
select select "last_upgraded_date"
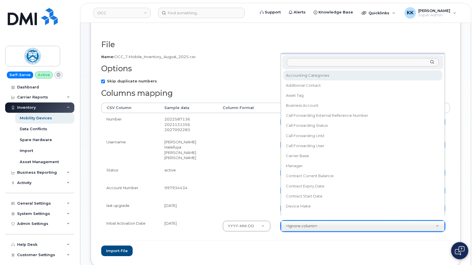
click at [298, 220] on body "OCC Support Alerts Knowledge Base Quicklinks Suspend / Cancel Device Change SIM…" at bounding box center [237, 123] width 474 height 362
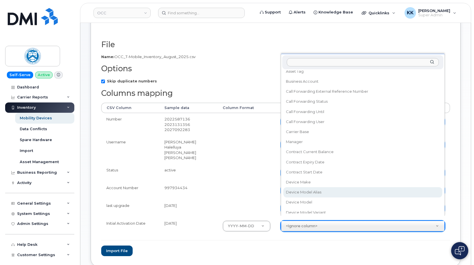
scroll to position [33, 0]
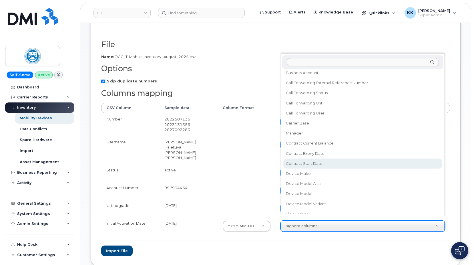
select select "contract_start_date"
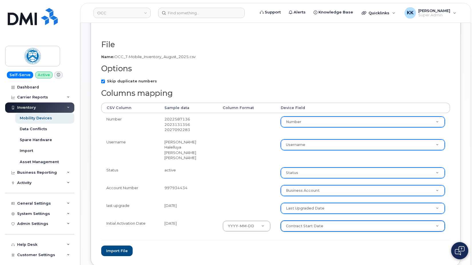
click at [231, 230] on form "File Filename cache Name: OCC_T-Mobile_Inventory_August_2025.csv Options Skip d…" at bounding box center [275, 148] width 349 height 216
click at [126, 245] on button "Import file" at bounding box center [116, 250] width 31 height 11
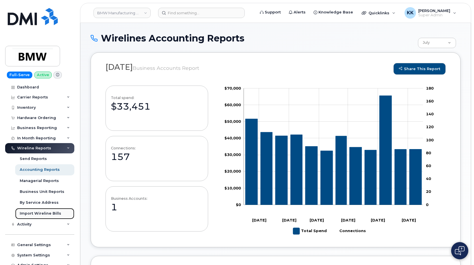
click at [29, 214] on div "Import Wireline Bills" at bounding box center [40, 213] width 41 height 5
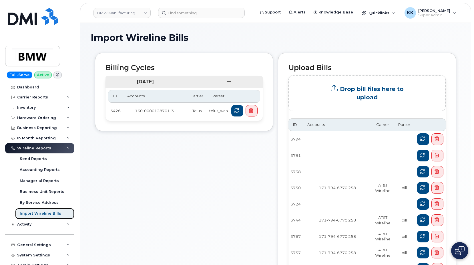
scroll to position [83, 0]
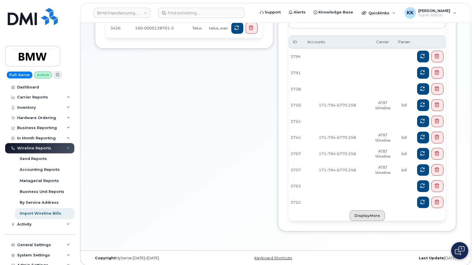
click at [373, 210] on link "displayMore" at bounding box center [367, 215] width 35 height 11
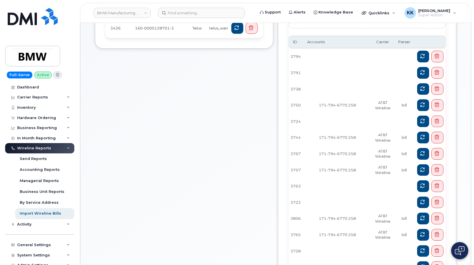
scroll to position [241, 0]
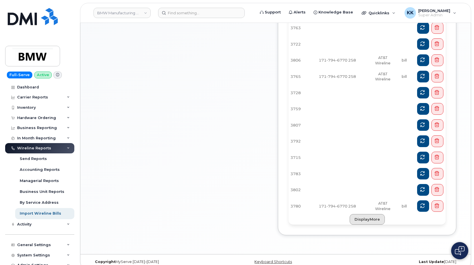
click at [364, 214] on link "displayMore" at bounding box center [367, 219] width 35 height 11
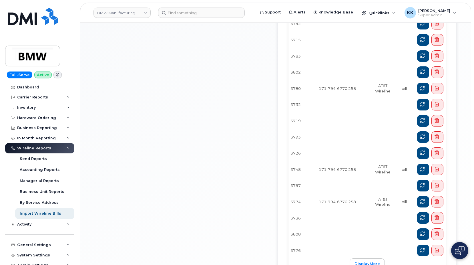
scroll to position [399, 0]
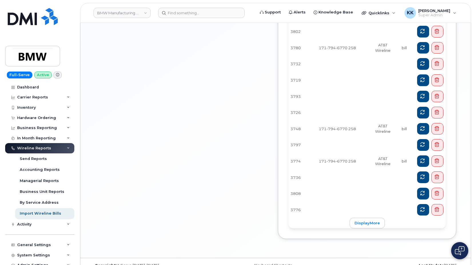
click at [363, 218] on link "displayMore" at bounding box center [367, 223] width 35 height 11
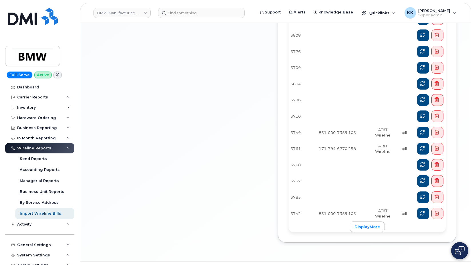
click at [363, 221] on link "displayMore" at bounding box center [367, 226] width 35 height 11
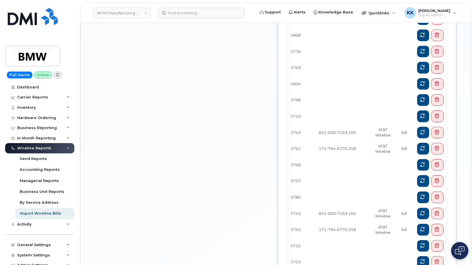
scroll to position [715, 0]
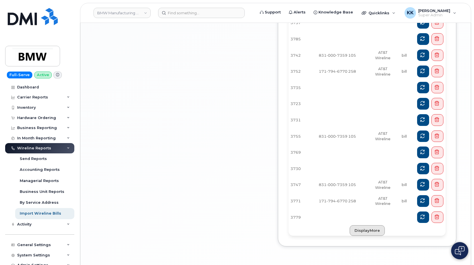
click at [362, 225] on link "displayMore" at bounding box center [367, 230] width 35 height 11
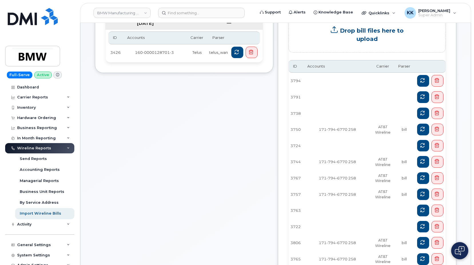
scroll to position [0, 0]
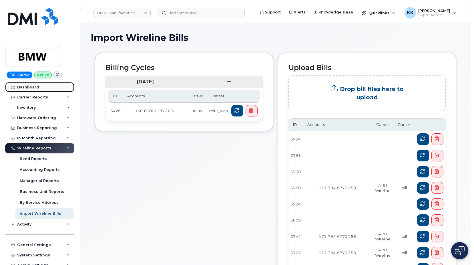
click at [35, 88] on div "Dashboard" at bounding box center [28, 87] width 22 height 5
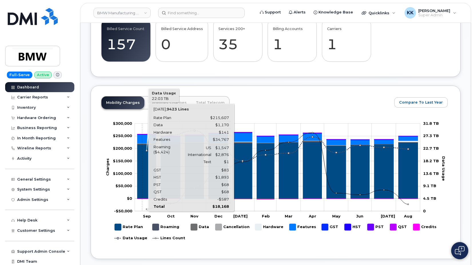
scroll to position [233, 0]
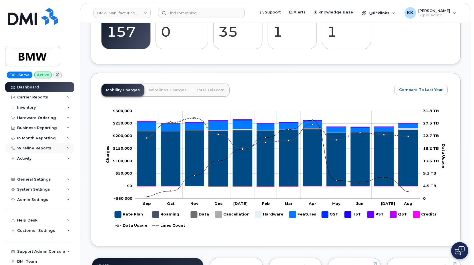
click at [28, 145] on div "Wireline Reports" at bounding box center [39, 148] width 69 height 10
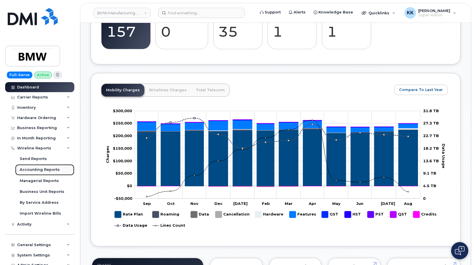
click at [35, 169] on div "Accounting Reports" at bounding box center [40, 169] width 40 height 5
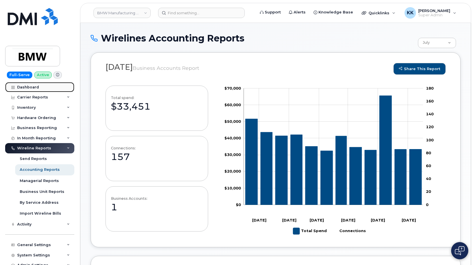
click at [34, 87] on div "Dashboard" at bounding box center [28, 87] width 22 height 5
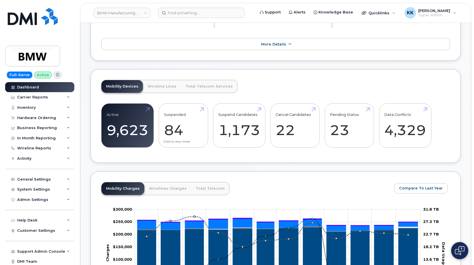
scroll to position [146, 0]
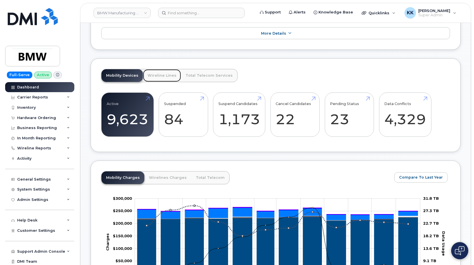
click at [160, 82] on link "Wireline Lines" at bounding box center [162, 75] width 38 height 13
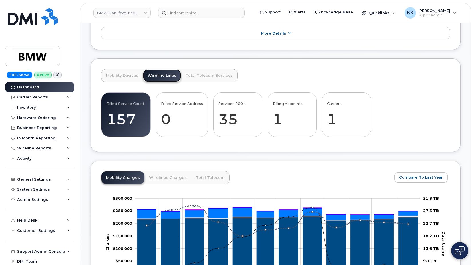
scroll to position [233, 0]
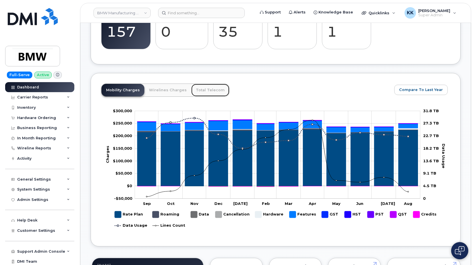
click at [201, 96] on link "Total Telecom" at bounding box center [210, 90] width 38 height 13
click at [174, 95] on link "Wirelines Charges" at bounding box center [167, 90] width 47 height 13
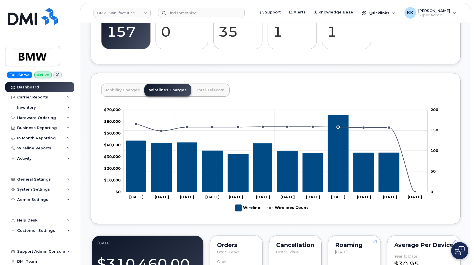
click at [30, 87] on div "Dashboard" at bounding box center [28, 87] width 22 height 5
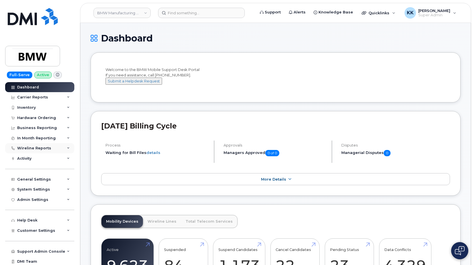
click at [26, 149] on div "Wireline Reports" at bounding box center [34, 148] width 34 height 5
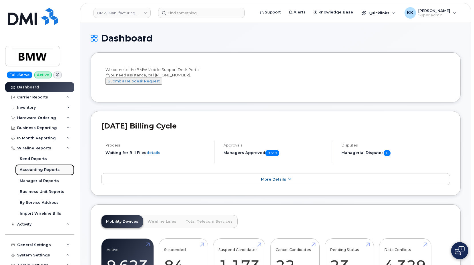
click at [35, 168] on div "Accounting Reports" at bounding box center [40, 169] width 40 height 5
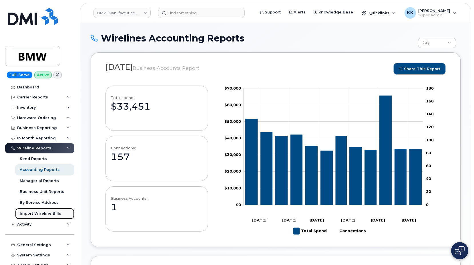
click at [39, 214] on div "Import Wireline Bills" at bounding box center [40, 213] width 41 height 5
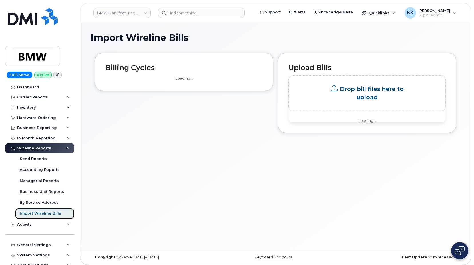
click at [31, 211] on div "Import Wireline Bills" at bounding box center [40, 213] width 41 height 5
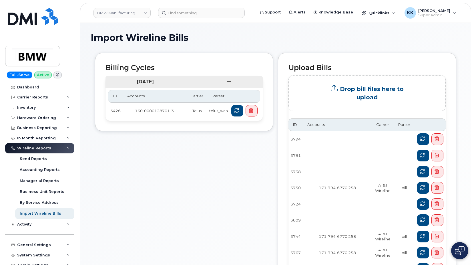
click at [218, 186] on div "Billing Cycles [DATE] ID Accounts Carrier Parser 3426 160-0000128701-3 Telus te…" at bounding box center [276, 188] width 370 height 270
click at [34, 167] on link "Accounting Reports" at bounding box center [44, 169] width 59 height 11
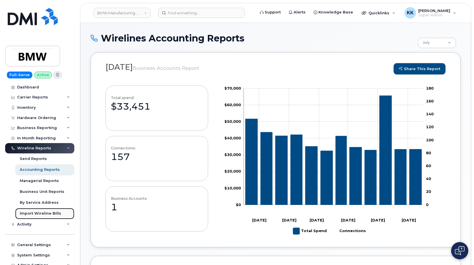
click at [32, 212] on div "Import Wireline Bills" at bounding box center [40, 213] width 41 height 5
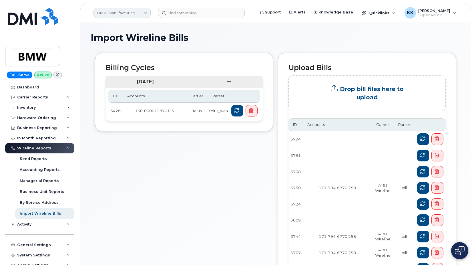
click at [118, 13] on link "BMW Manufacturing Co LLC" at bounding box center [121, 13] width 57 height 10
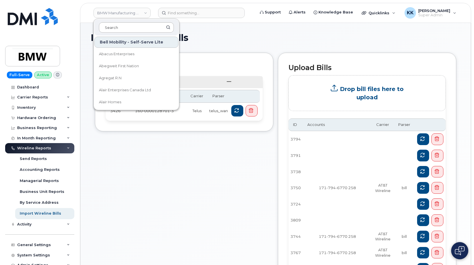
click at [128, 26] on input at bounding box center [136, 27] width 75 height 10
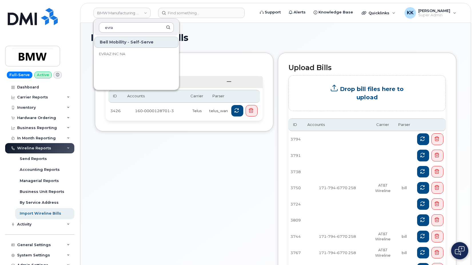
type input "evraz"
click at [128, 54] on link "EVRAZ INC NA" at bounding box center [136, 53] width 84 height 11
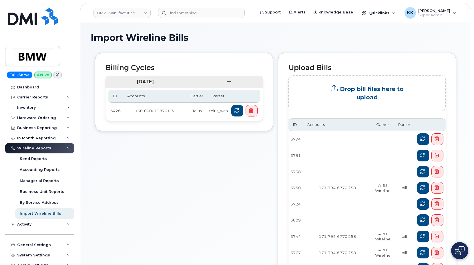
click at [111, 53] on div "Billing Cycles January 2019 ID Accounts Carrier Parser 3426 160-0000128701-3 Te…" at bounding box center [184, 92] width 178 height 79
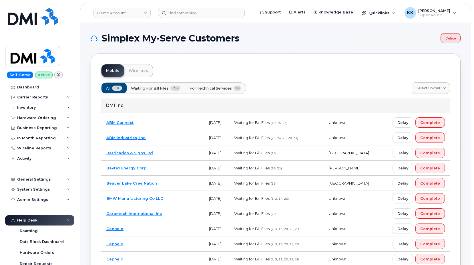
click at [226, 92] on button "For Technical Services 28" at bounding box center [215, 88] width 61 height 10
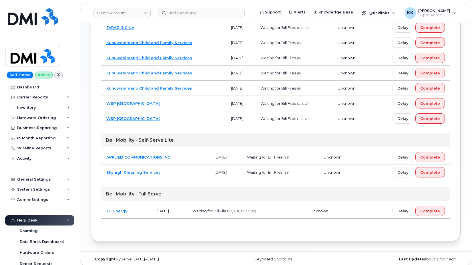
scroll to position [419, 0]
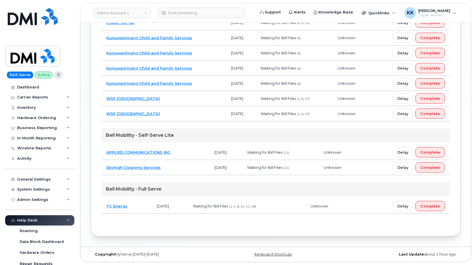
click at [182, 169] on td "Skyhigh Cleaning Services" at bounding box center [155, 167] width 108 height 15
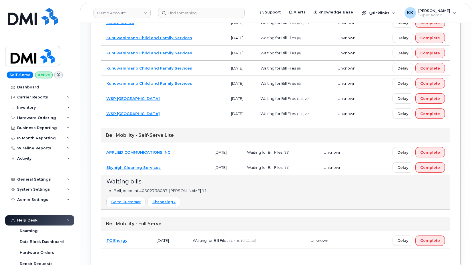
click at [191, 171] on td "Skyhigh Cleaning Services" at bounding box center [155, 167] width 108 height 15
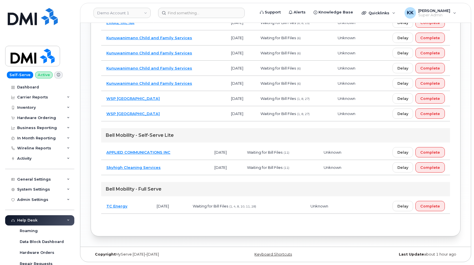
click at [188, 152] on td "APPLIED COMMUNICATIONS INC" at bounding box center [155, 152] width 108 height 15
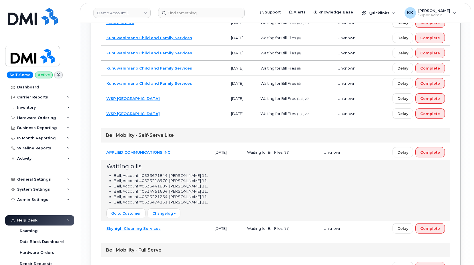
click at [183, 151] on td "APPLIED COMMUNICATIONS INC" at bounding box center [155, 152] width 108 height 15
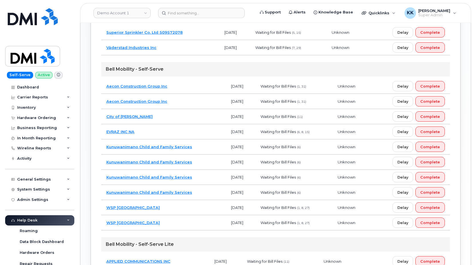
scroll to position [303, 0]
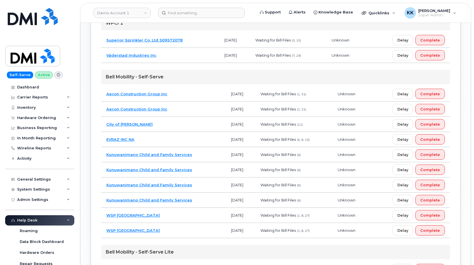
click at [173, 123] on td "City of Lacombe" at bounding box center [163, 124] width 125 height 15
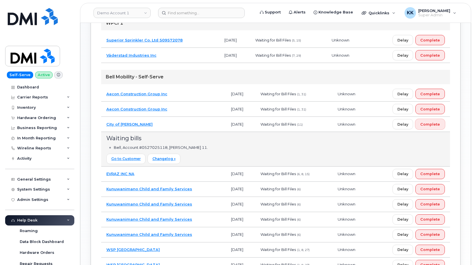
click at [429, 124] on span "Complete" at bounding box center [430, 123] width 20 height 5
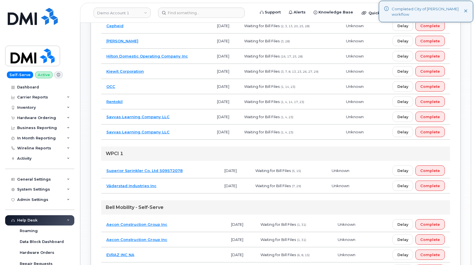
scroll to position [157, 0]
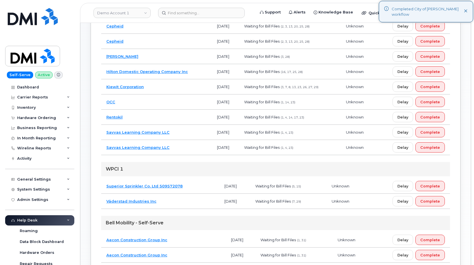
click at [189, 204] on td "Väderstad Industries Inc" at bounding box center [160, 201] width 118 height 15
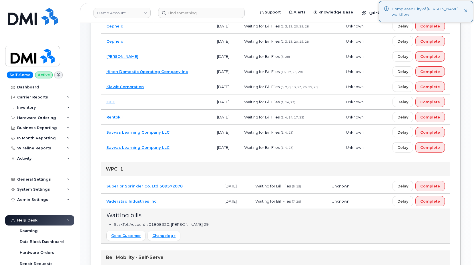
click at [189, 204] on td "Väderstad Industries Inc" at bounding box center [160, 201] width 118 height 15
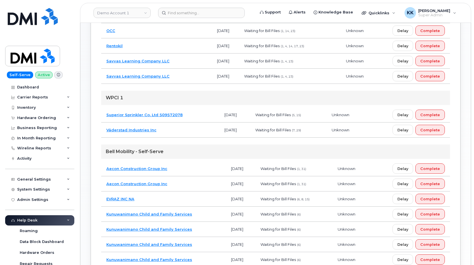
scroll to position [233, 0]
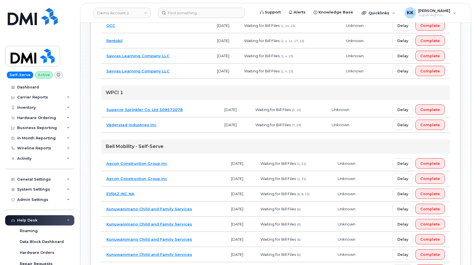
click at [173, 194] on td "EVRAZ INC NA" at bounding box center [163, 193] width 125 height 15
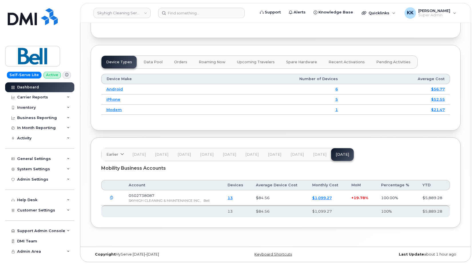
scroll to position [709, 0]
click at [35, 218] on div "Support Admin Console Add New Customer Customer Prospects Emails Sms Messages D…" at bounding box center [40, 225] width 71 height 21
click at [34, 212] on span "Customer Settings" at bounding box center [36, 210] width 38 height 4
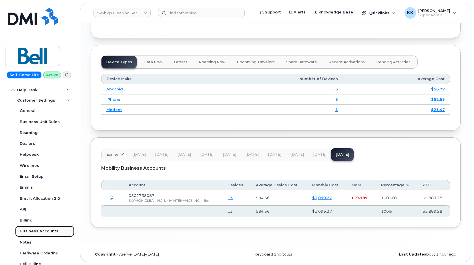
click at [36, 232] on div "Business Accounts" at bounding box center [39, 230] width 39 height 5
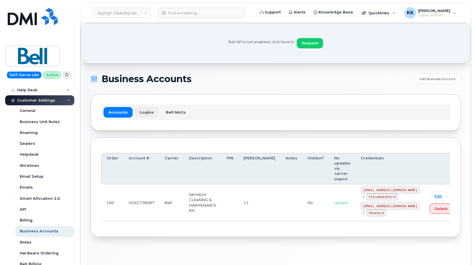
click at [141, 111] on link "Logins" at bounding box center [147, 112] width 24 height 10
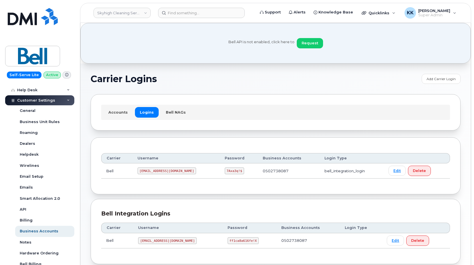
click at [152, 175] on td "[EMAIL_ADDRESS][DOMAIN_NAME]" at bounding box center [175, 170] width 87 height 15
click at [153, 172] on code "[EMAIL_ADDRESS][DOMAIN_NAME]" at bounding box center [166, 170] width 59 height 7
click at [225, 169] on code "7Axa3q!$" at bounding box center [234, 170] width 19 height 7
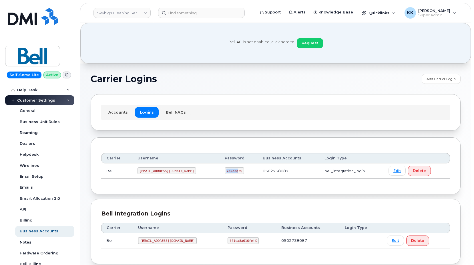
click at [225, 169] on code "7Axa3q!$" at bounding box center [234, 170] width 19 height 7
click at [157, 242] on code "[EMAIL_ADDRESS][DOMAIN_NAME]" at bounding box center [167, 240] width 59 height 7
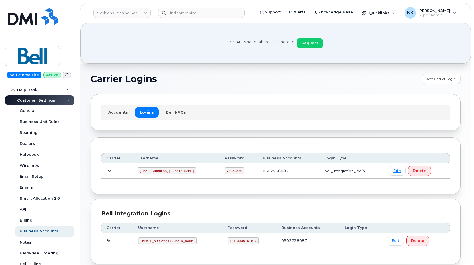
click at [228, 239] on code "ff1ca8a616fe!X" at bounding box center [243, 240] width 31 height 7
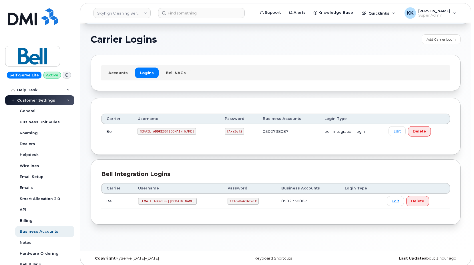
scroll to position [43, 0]
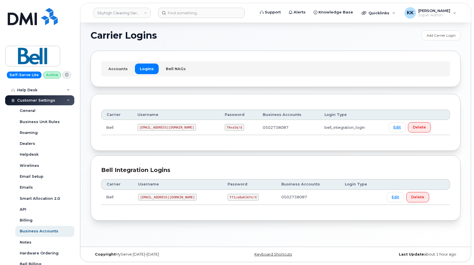
click at [151, 197] on code "[EMAIL_ADDRESS][DOMAIN_NAME]" at bounding box center [167, 197] width 59 height 7
click at [161, 128] on code "[EMAIL_ADDRESS][DOMAIN_NAME]" at bounding box center [166, 127] width 59 height 7
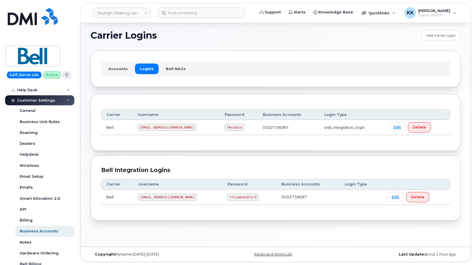
click at [161, 128] on code "[EMAIL_ADDRESS][DOMAIN_NAME]" at bounding box center [166, 127] width 59 height 7
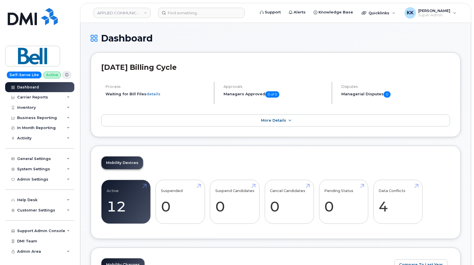
scroll to position [721, 0]
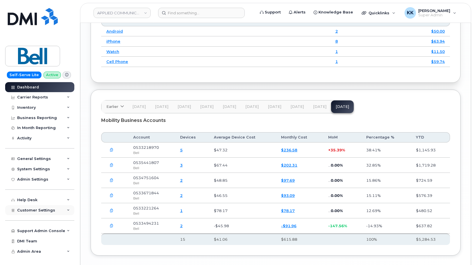
click at [35, 213] on div "Customer Settings" at bounding box center [39, 210] width 69 height 10
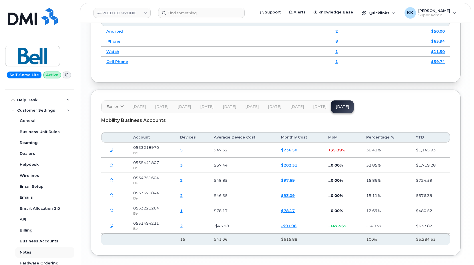
scroll to position [110, 0]
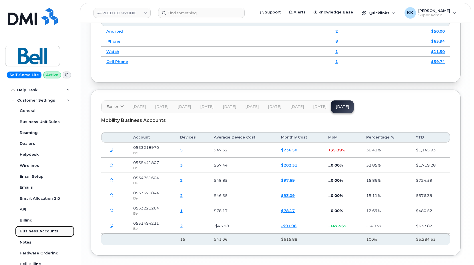
click at [40, 231] on div "Business Accounts" at bounding box center [39, 230] width 39 height 5
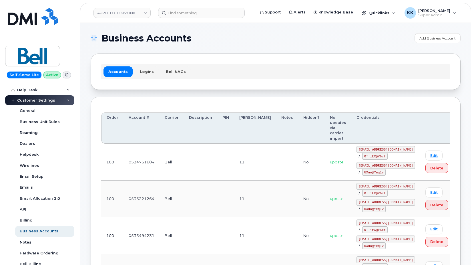
click at [145, 65] on div "Accounts Logins Bell NAGs" at bounding box center [275, 71] width 349 height 15
click at [145, 71] on link "Logins" at bounding box center [147, 71] width 24 height 10
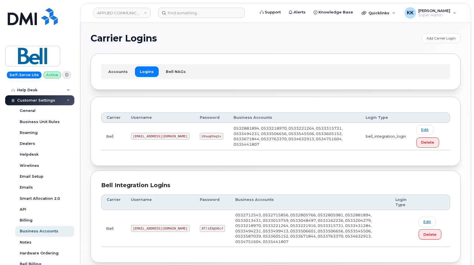
click at [147, 137] on code "1APPLIE@myserve.ca" at bounding box center [160, 136] width 59 height 7
click at [200, 136] on code "UXuo@Yeq1v" at bounding box center [211, 136] width 23 height 7
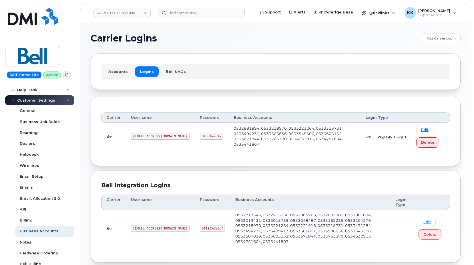
click at [200, 136] on code "UXuo@Yeq1v" at bounding box center [211, 136] width 23 height 7
click at [139, 226] on code "applied@myserve.ca" at bounding box center [160, 228] width 59 height 7
click at [200, 225] on code "0T!iEX@V6cf" at bounding box center [212, 228] width 25 height 7
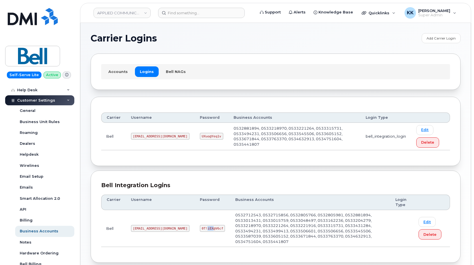
click at [200, 225] on code "0T!iEX@V6cf" at bounding box center [212, 228] width 25 height 7
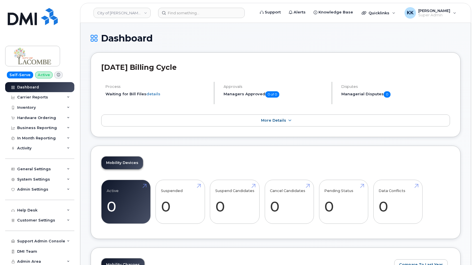
scroll to position [670, 0]
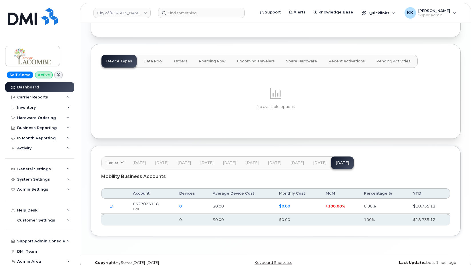
click at [314, 160] on span "[DATE]" at bounding box center [319, 162] width 13 height 5
click at [331, 157] on button "[DATE]" at bounding box center [342, 162] width 23 height 13
click at [308, 157] on button "[DATE]" at bounding box center [319, 162] width 23 height 13
click at [344, 160] on span "[DATE]" at bounding box center [342, 162] width 13 height 5
click at [113, 204] on icon "button" at bounding box center [112, 206] width 4 height 4
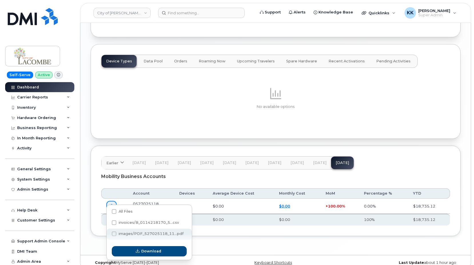
click at [142, 233] on span "images/PDF_527025118_11...pdf" at bounding box center [151, 233] width 65 height 4
click at [108, 233] on input "images/PDF_527025118_11...pdf" at bounding box center [106, 233] width 3 height 3
checkbox input "true"
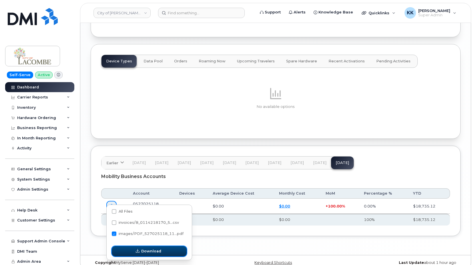
click at [144, 251] on span "Download" at bounding box center [151, 250] width 20 height 5
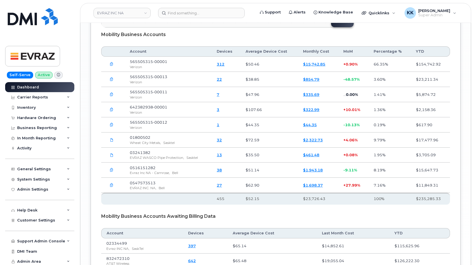
scroll to position [846, 0]
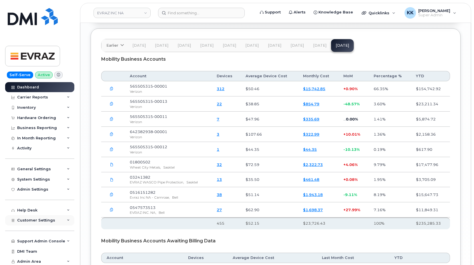
click at [45, 221] on span "Customer Settings" at bounding box center [36, 220] width 38 height 4
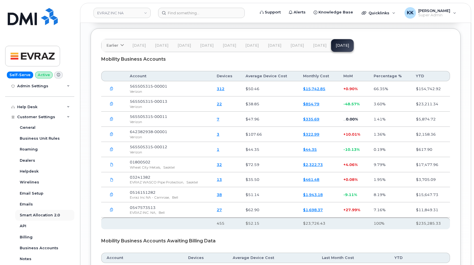
scroll to position [110, 0]
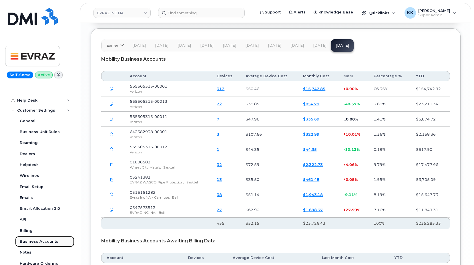
click at [40, 240] on div "Business Accounts" at bounding box center [39, 241] width 39 height 5
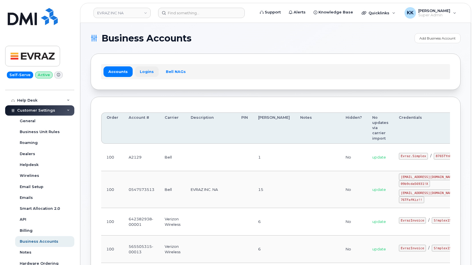
click at [145, 70] on link "Logins" at bounding box center [147, 71] width 24 height 10
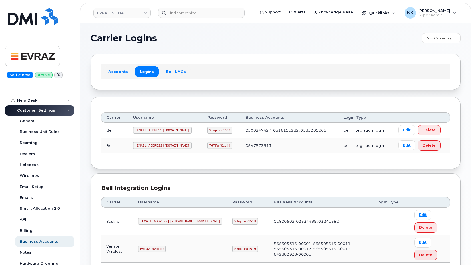
click at [156, 131] on code "1EVRAZI@myserve.ca" at bounding box center [162, 130] width 59 height 7
click at [207, 128] on code "Simplex151!" at bounding box center [219, 130] width 25 height 7
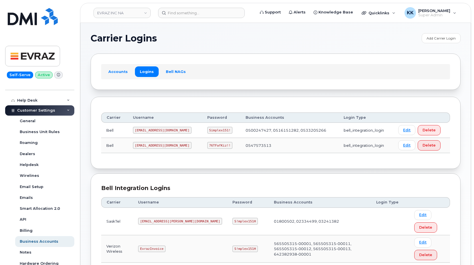
click at [207, 128] on code "Simplex151!" at bounding box center [219, 130] width 25 height 7
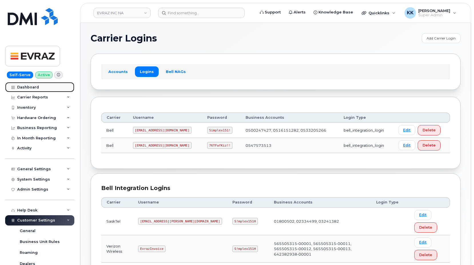
click at [33, 85] on div "Dashboard" at bounding box center [28, 87] width 22 height 5
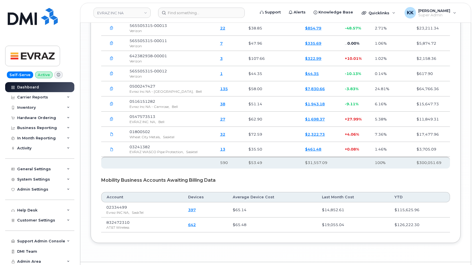
scroll to position [927, 0]
